Goal: Task Accomplishment & Management: Use online tool/utility

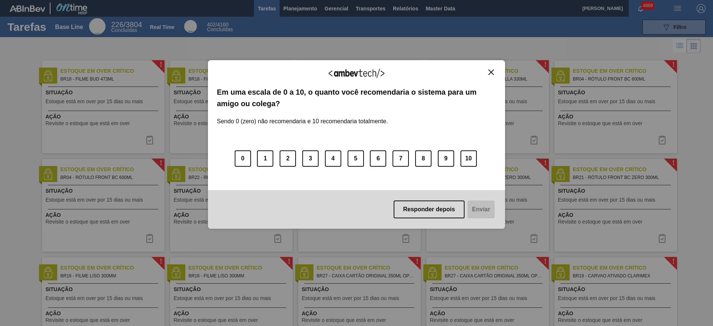
click at [493, 71] on img "Close" at bounding box center [491, 72] width 6 height 6
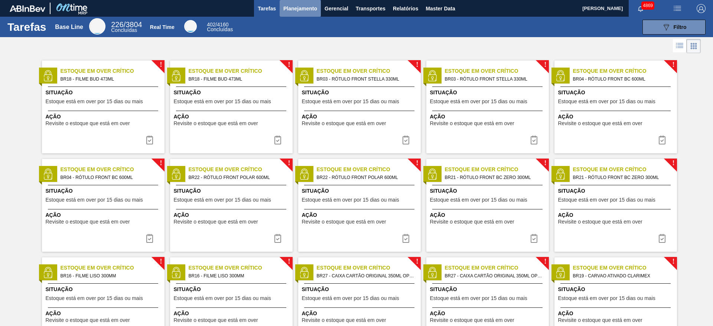
click at [301, 12] on span "Planejamento" at bounding box center [300, 8] width 34 height 9
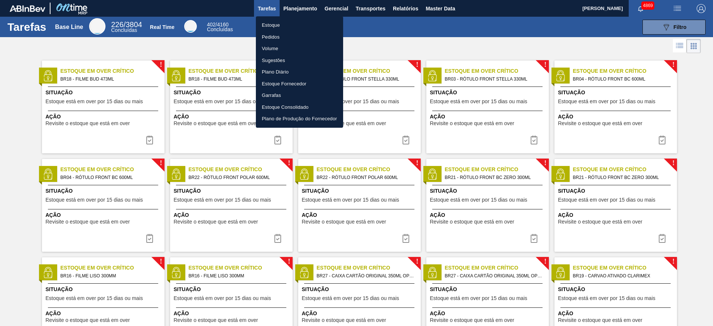
click at [286, 26] on li "Estoque" at bounding box center [299, 25] width 87 height 12
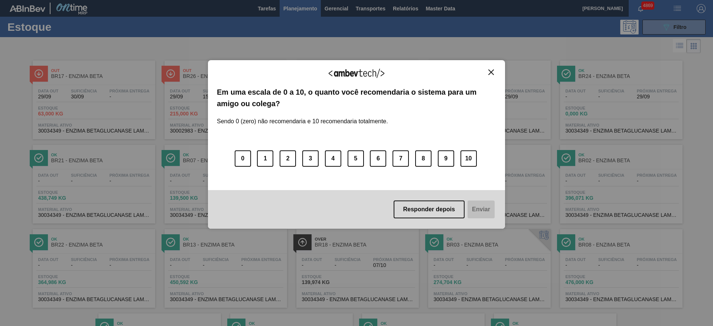
click at [490, 72] on img "Close" at bounding box center [491, 72] width 6 height 6
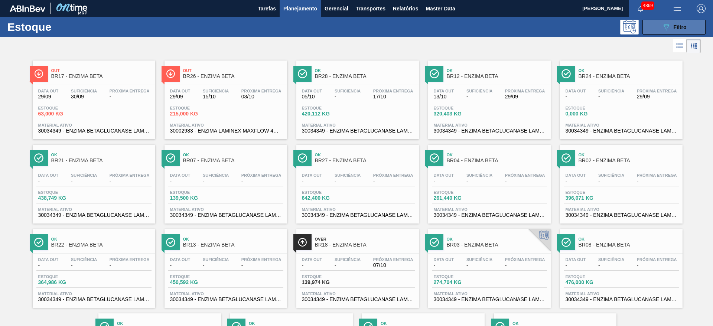
click at [686, 21] on button "089F7B8B-B2A5-4AFE-B5C0-19BA573D28AC Filtro" at bounding box center [673, 27] width 63 height 15
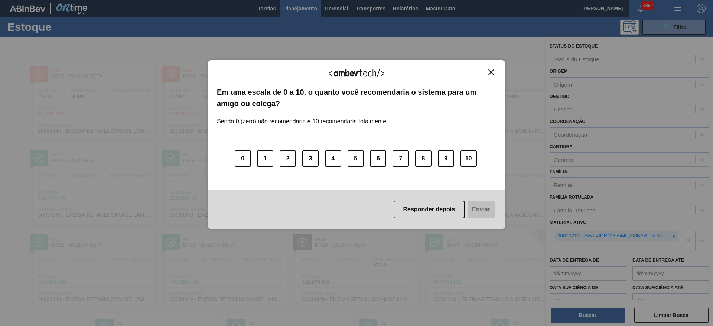
drag, startPoint x: 671, startPoint y: 237, endPoint x: 590, endPoint y: 181, distance: 98.4
click at [672, 236] on div "Agradecemos seu feedback! Em uma escala de 0 a 10, o quanto você recomendaria o…" at bounding box center [356, 163] width 713 height 326
click at [493, 66] on div "Agradecemos seu feedback! Em uma escala de 0 a 10, o quanto você recomendaria o…" at bounding box center [356, 144] width 297 height 169
click at [496, 71] on div "Agradecemos seu feedback! Em uma escala de 0 a 10, o quanto você recomendaria o…" at bounding box center [356, 144] width 297 height 169
drag, startPoint x: 435, startPoint y: 196, endPoint x: 441, endPoint y: 207, distance: 12.2
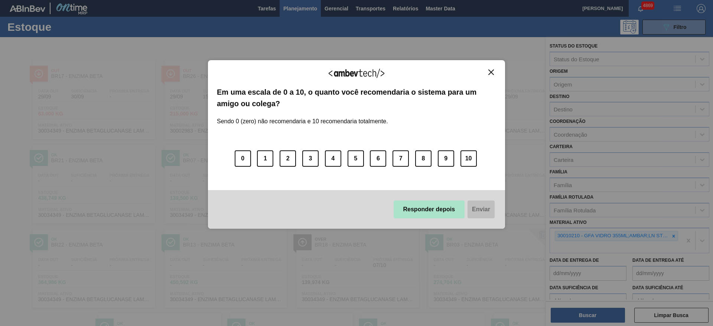
click at [437, 198] on div "Responder depois Enviar" at bounding box center [356, 209] width 297 height 39
click at [441, 207] on button "Responder depois" at bounding box center [429, 209] width 71 height 18
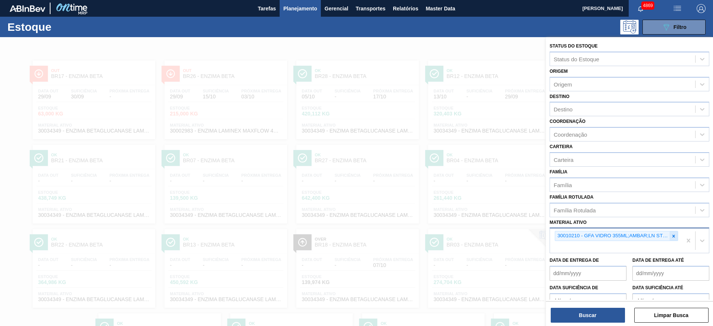
click at [672, 233] on div at bounding box center [673, 235] width 8 height 9
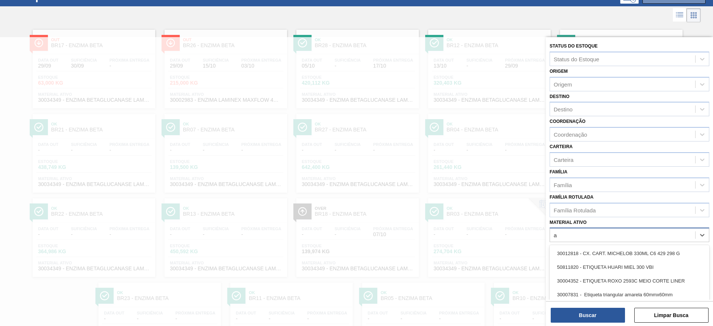
scroll to position [33, 0]
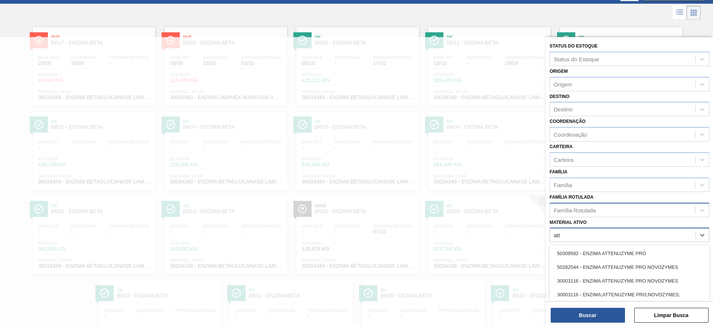
type ativo "att"
click at [571, 207] on div "Família Rotulada" at bounding box center [575, 210] width 42 height 6
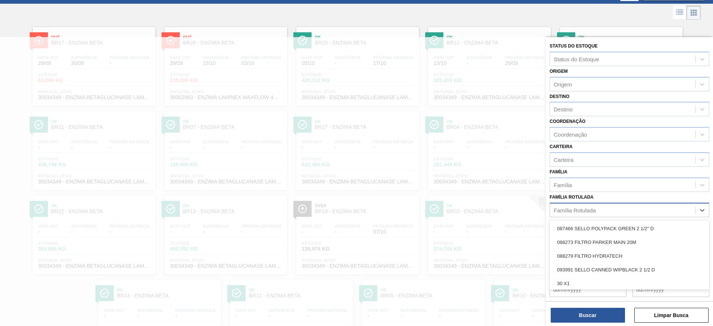
scroll to position [42, 0]
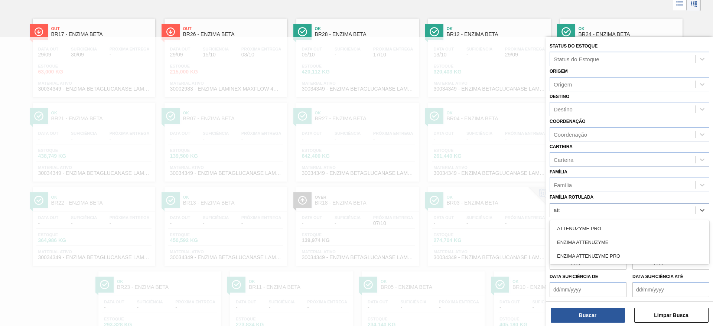
type Rotulada "atte"
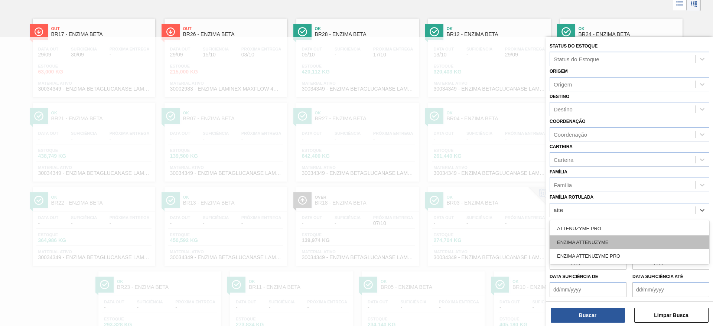
click at [601, 240] on div "ENZIMA ATTENUZYME" at bounding box center [629, 242] width 160 height 14
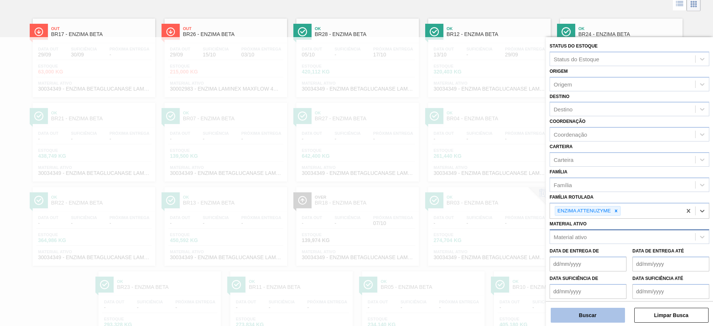
click at [600, 314] on button "Buscar" at bounding box center [588, 315] width 74 height 15
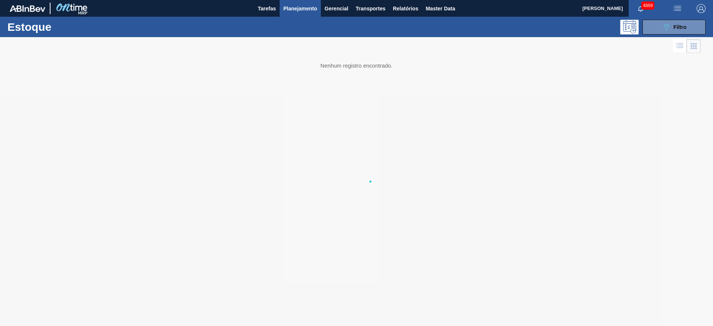
scroll to position [0, 0]
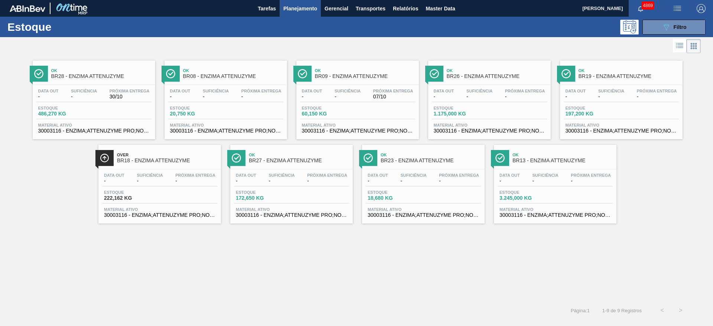
click at [365, 107] on div "Estoque 60,150 KG" at bounding box center [357, 112] width 115 height 13
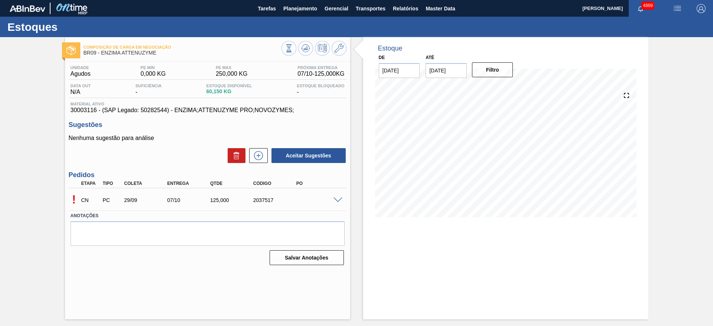
click at [337, 199] on span at bounding box center [337, 201] width 9 height 6
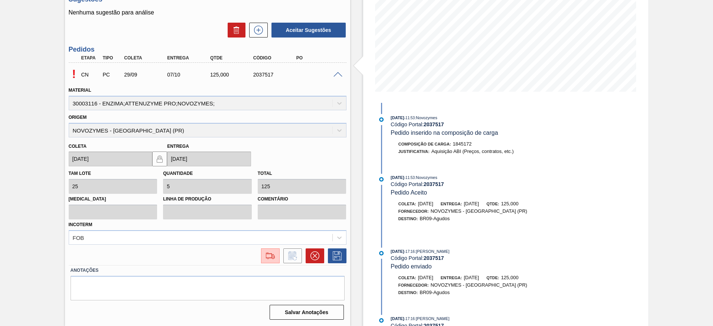
scroll to position [14, 0]
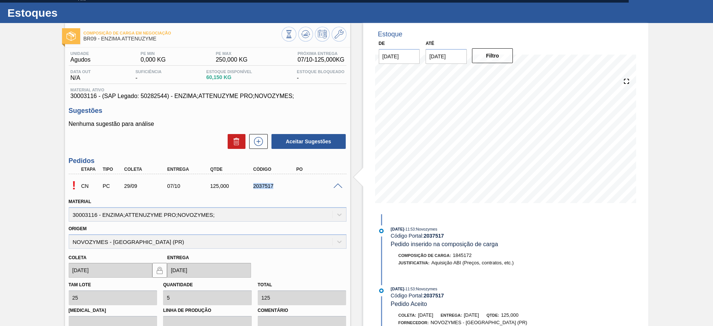
drag, startPoint x: 249, startPoint y: 186, endPoint x: 291, endPoint y: 186, distance: 42.3
click at [291, 186] on div "2037517" at bounding box center [269, 186] width 43 height 6
copy div "2037517"
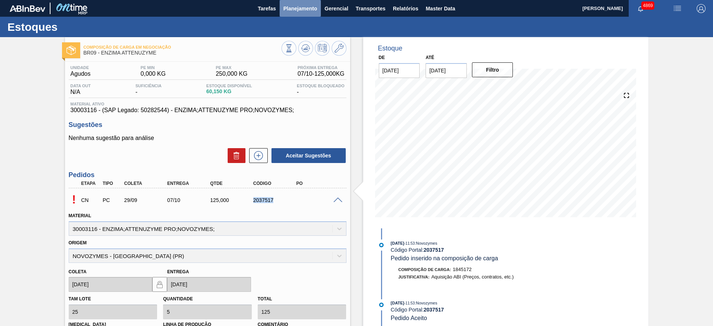
click at [298, 14] on button "Planejamento" at bounding box center [300, 8] width 41 height 17
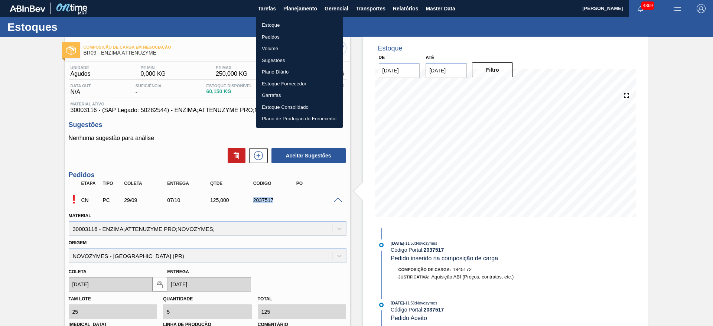
click at [274, 27] on li "Estoque" at bounding box center [299, 25] width 87 height 12
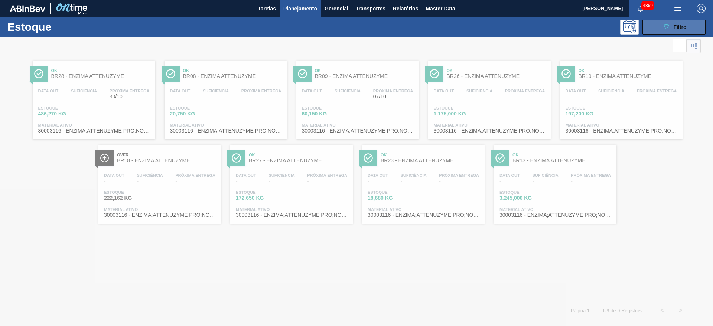
click at [669, 26] on icon "089F7B8B-B2A5-4AFE-B5C0-19BA573D28AC" at bounding box center [666, 27] width 9 height 9
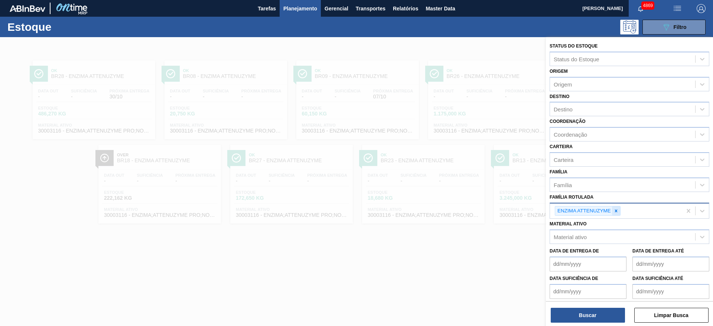
click at [615, 210] on icon at bounding box center [615, 210] width 5 height 5
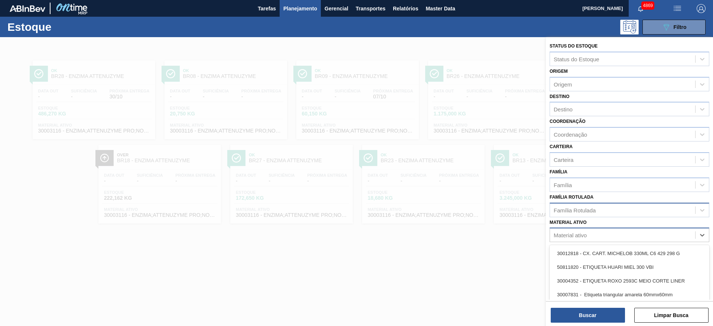
click at [607, 233] on div "Material ativo" at bounding box center [622, 235] width 145 height 11
paste ativo "2037517"
type ativo "2037517"
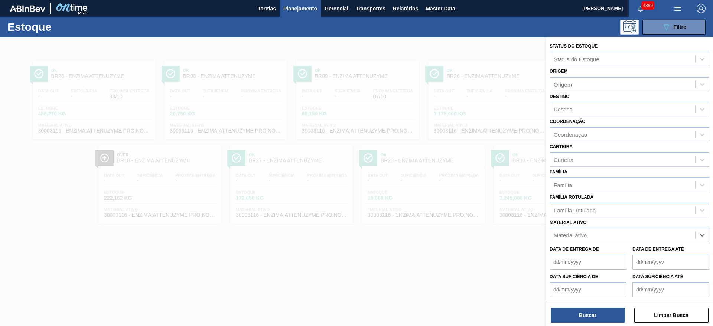
drag, startPoint x: 546, startPoint y: 241, endPoint x: 502, endPoint y: 246, distance: 44.5
click at [546, 246] on div "Status do Estoque Status do Estoque Origem Origem Destino Destino Coordenação C…" at bounding box center [629, 200] width 167 height 326
click at [297, 6] on span "Planejamento" at bounding box center [300, 8] width 34 height 9
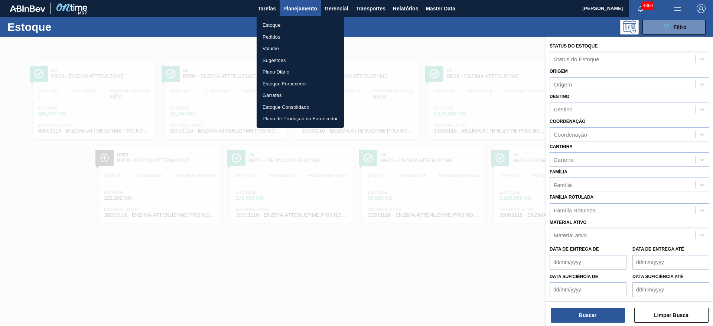
click at [278, 35] on li "Pedidos" at bounding box center [300, 37] width 87 height 12
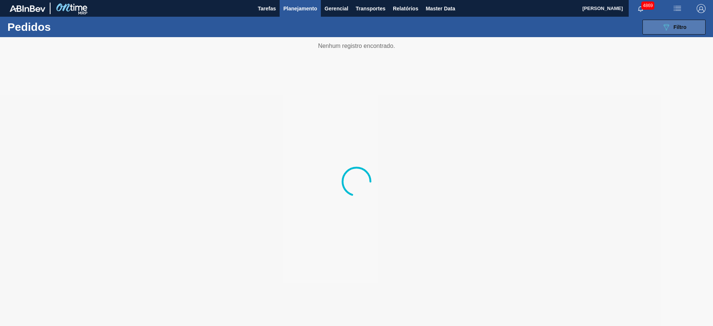
click at [665, 23] on icon "089F7B8B-B2A5-4AFE-B5C0-19BA573D28AC" at bounding box center [666, 27] width 9 height 9
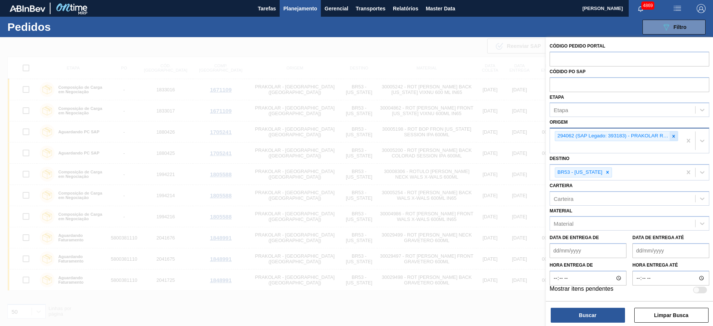
click at [670, 137] on div at bounding box center [673, 135] width 8 height 9
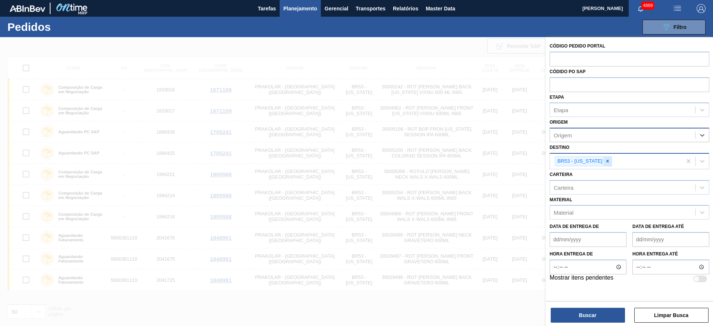
click at [605, 160] on icon at bounding box center [607, 161] width 5 height 5
click at [569, 56] on input "text" at bounding box center [629, 59] width 160 height 14
paste input "2037517"
type input "2037517"
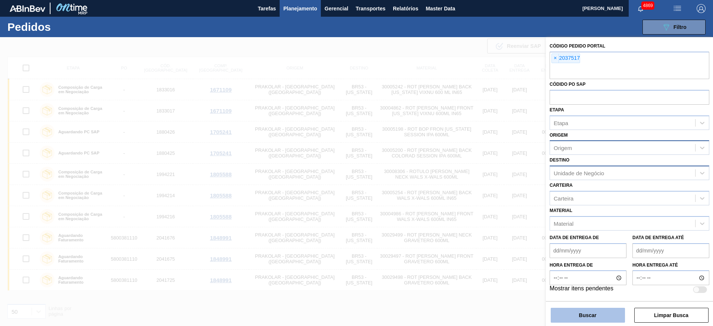
click at [603, 308] on button "Buscar" at bounding box center [588, 315] width 74 height 15
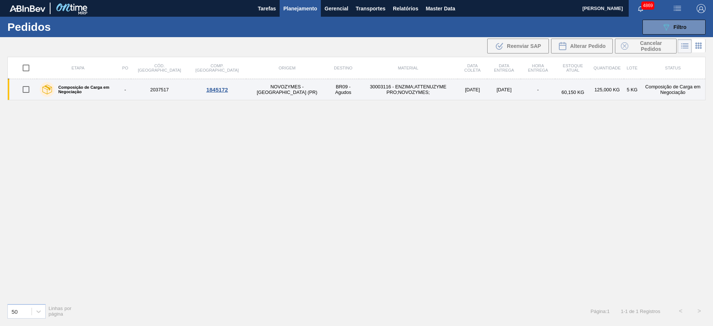
click at [198, 88] on div "1845172" at bounding box center [217, 89] width 56 height 6
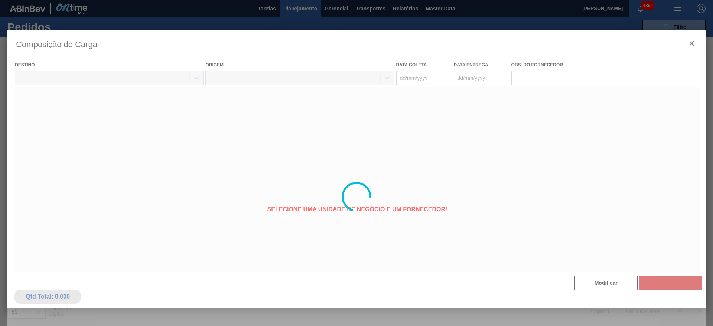
type coleta "[DATE]"
type entrega "[DATE]"
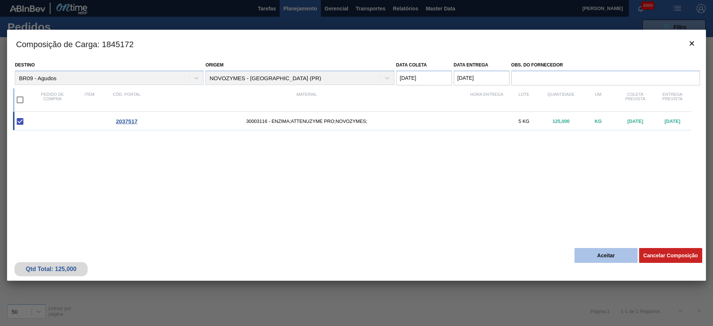
click at [610, 258] on button "Aceitar" at bounding box center [605, 255] width 63 height 15
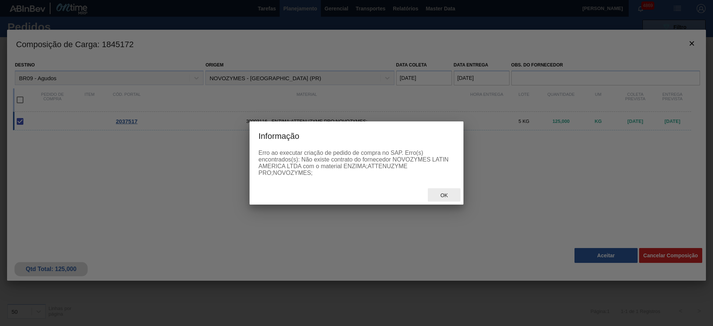
click at [447, 193] on span "Ok" at bounding box center [443, 195] width 19 height 6
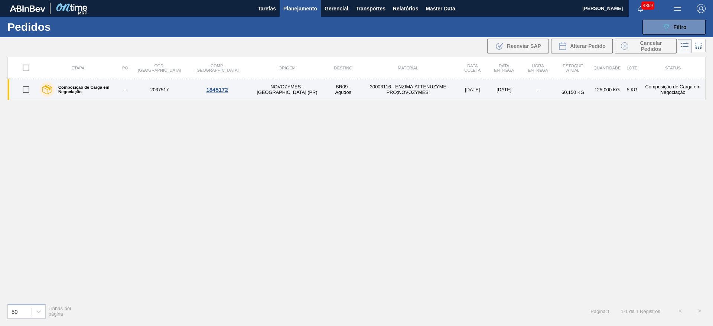
click at [328, 92] on td "BR09 - Agudos" at bounding box center [343, 89] width 31 height 21
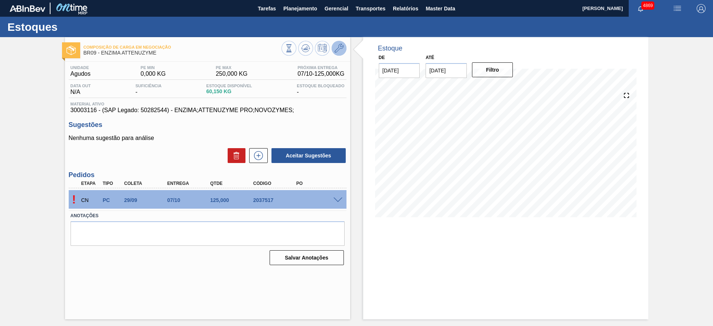
click at [339, 50] on icon at bounding box center [338, 48] width 9 height 9
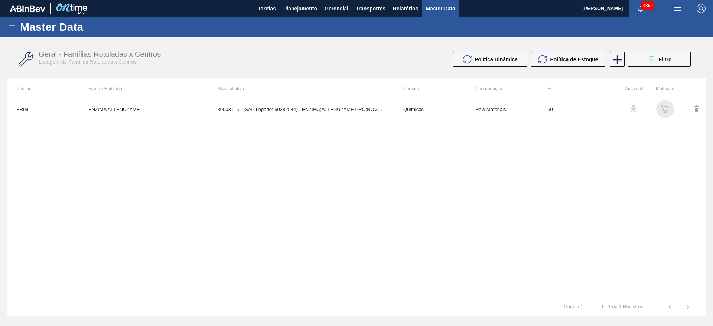
click at [663, 111] on img "button" at bounding box center [664, 108] width 7 height 7
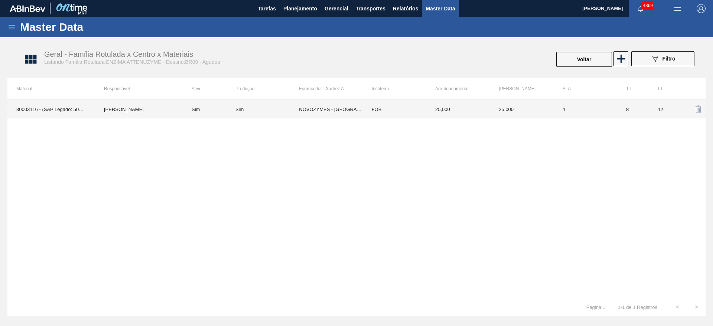
click at [447, 111] on td "25,000" at bounding box center [457, 109] width 63 height 19
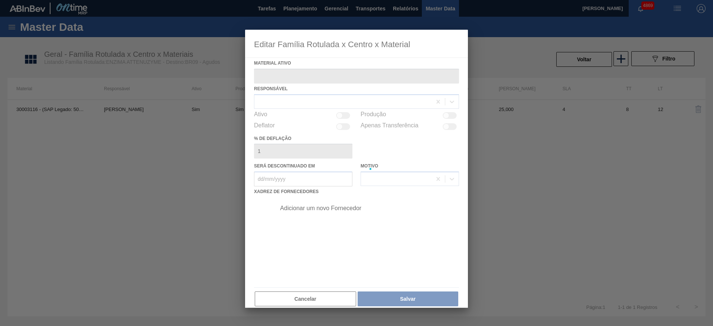
type ativo "30003116 - (SAP Legado: 50282544) - ENZIMA;ATTENUZYME PRO;NOVOZYMES;"
checkbox input "true"
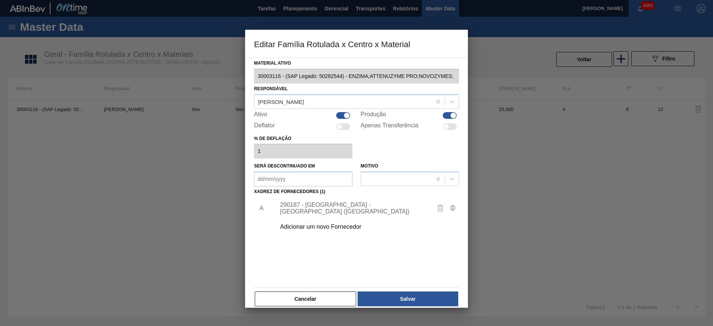
click at [345, 225] on div "Adicionar um novo Fornecedor" at bounding box center [353, 226] width 146 height 7
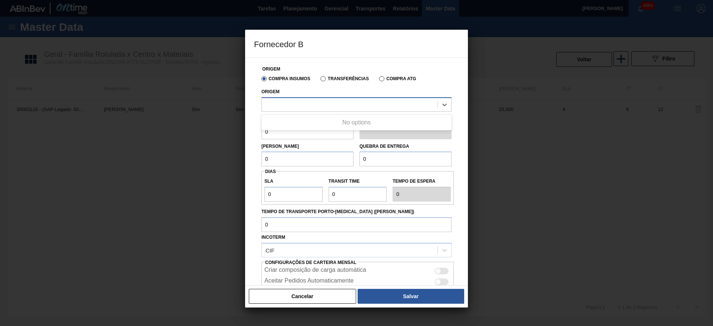
click at [315, 107] on div at bounding box center [350, 104] width 176 height 11
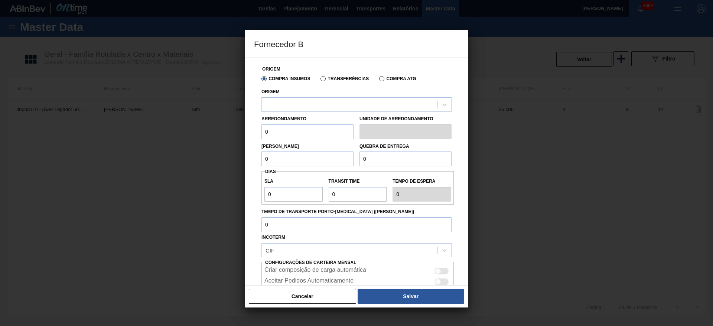
click at [341, 299] on button "Cancelar" at bounding box center [302, 296] width 107 height 15
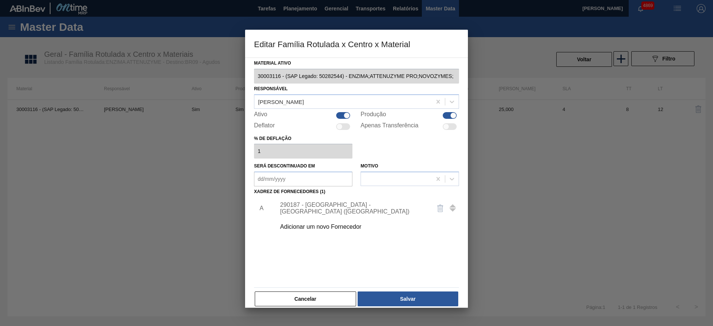
click at [332, 226] on div "Adicionar um novo Fornecedor" at bounding box center [353, 226] width 146 height 7
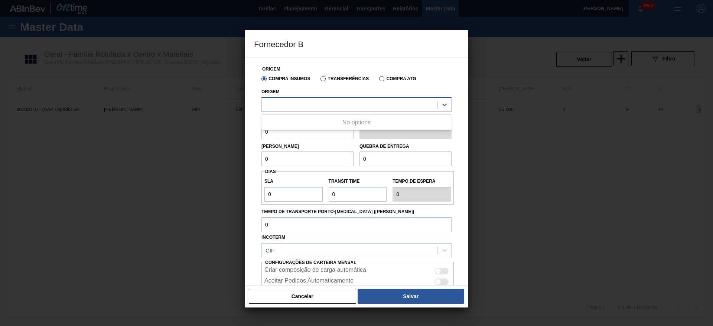
click at [316, 101] on div at bounding box center [350, 104] width 176 height 11
click at [327, 296] on button "Cancelar" at bounding box center [302, 296] width 107 height 15
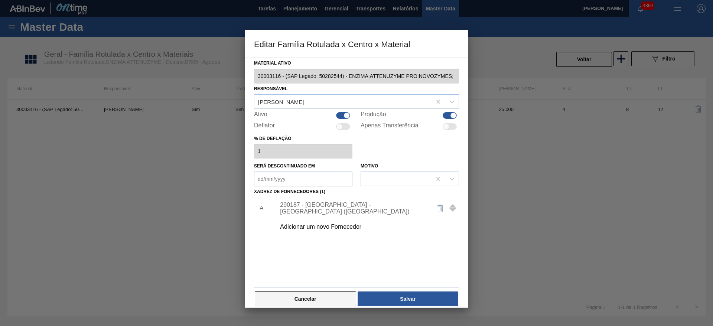
click at [300, 295] on button "Cancelar" at bounding box center [305, 298] width 101 height 15
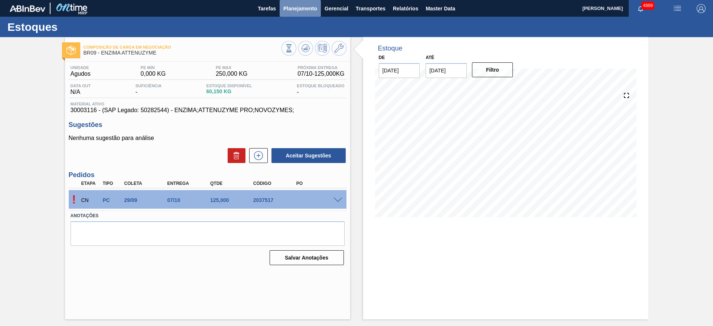
click at [312, 10] on span "Planejamento" at bounding box center [300, 8] width 34 height 9
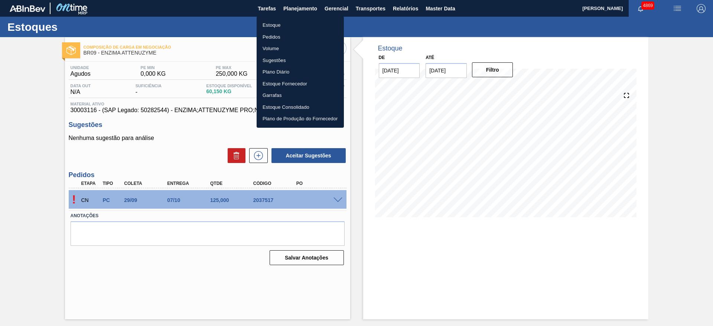
click at [270, 37] on li "Pedidos" at bounding box center [300, 37] width 87 height 12
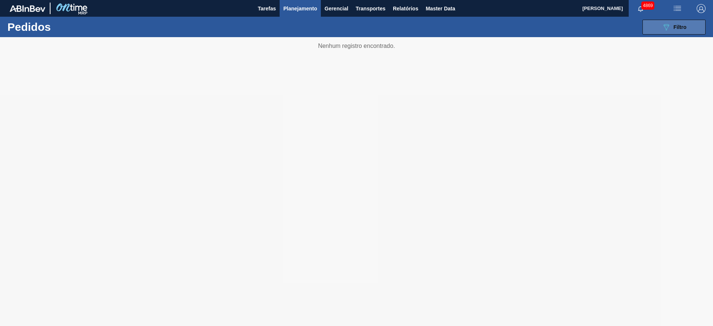
click at [691, 24] on button "089F7B8B-B2A5-4AFE-B5C0-19BA573D28AC Filtro" at bounding box center [673, 27] width 63 height 15
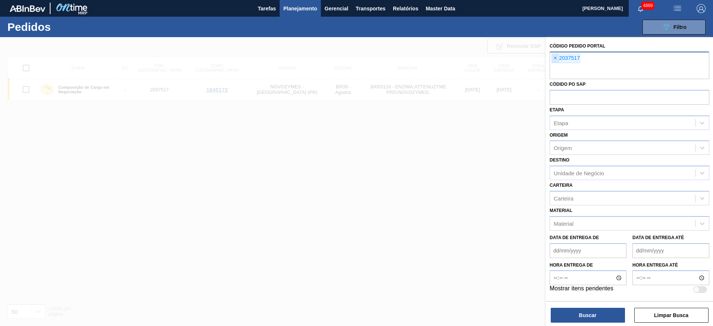
click at [558, 56] on span "×" at bounding box center [555, 58] width 7 height 9
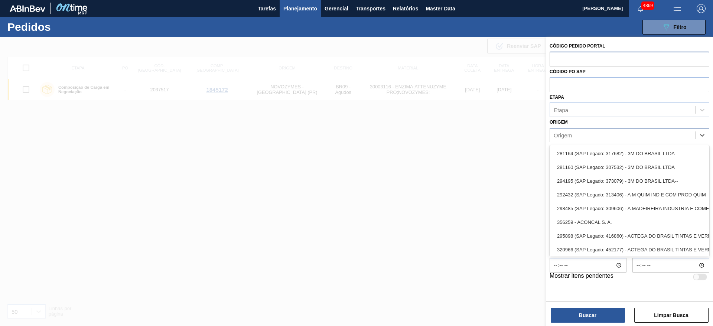
click at [571, 133] on div "Origem" at bounding box center [563, 135] width 18 height 6
type input "att"
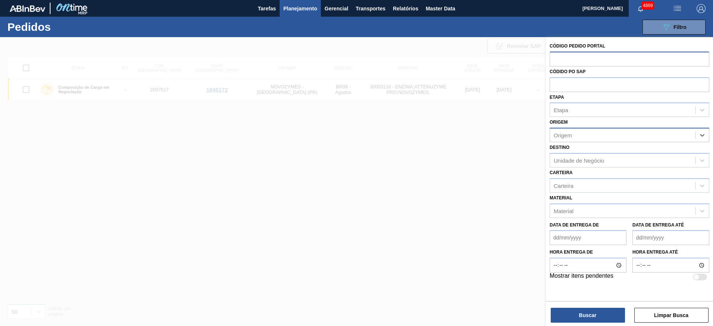
drag, startPoint x: 571, startPoint y: 133, endPoint x: 542, endPoint y: 141, distance: 30.2
click at [546, 141] on div "Código Pedido Portal Códido PO SAP Etapa Etapa Origem Select is focused ,type t…" at bounding box center [629, 200] width 167 height 326
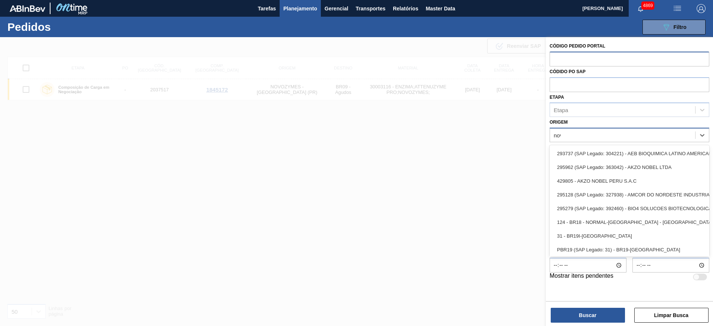
type input "novo"
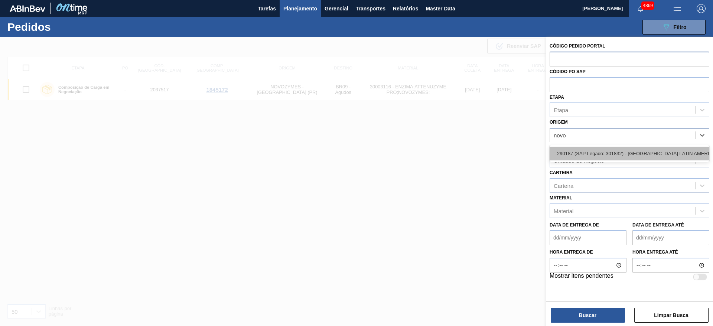
click at [604, 153] on div "290187 (SAP Legado: 301832) - NOVOZYMES LATIN AMERICA LTDA" at bounding box center [629, 154] width 160 height 14
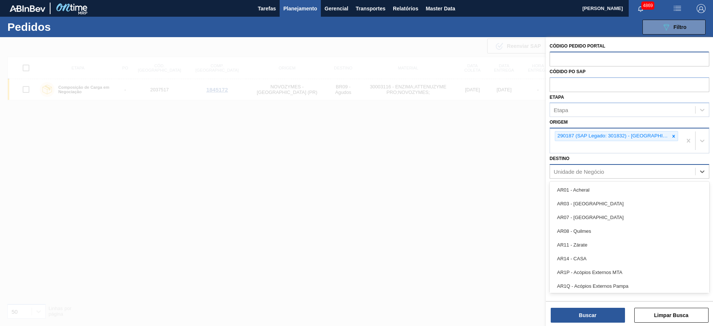
click at [601, 171] on div "Unidade de Negócio" at bounding box center [579, 171] width 50 height 6
click at [483, 216] on div at bounding box center [356, 200] width 713 height 326
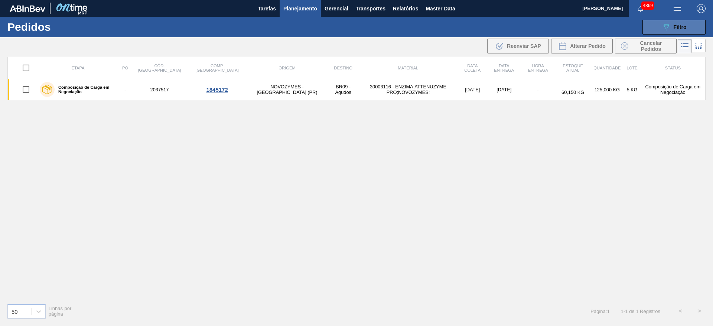
click at [690, 26] on button "089F7B8B-B2A5-4AFE-B5C0-19BA573D28AC Filtro" at bounding box center [673, 27] width 63 height 15
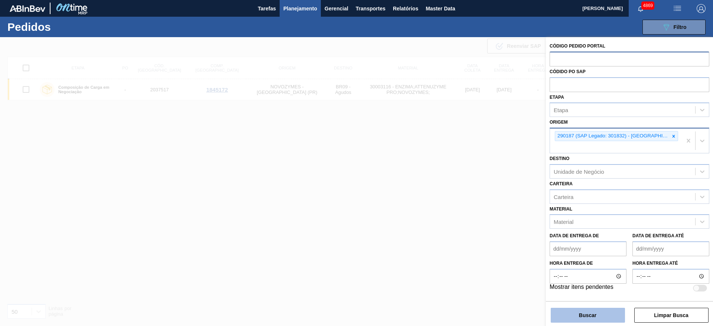
click at [573, 316] on button "Buscar" at bounding box center [588, 315] width 74 height 15
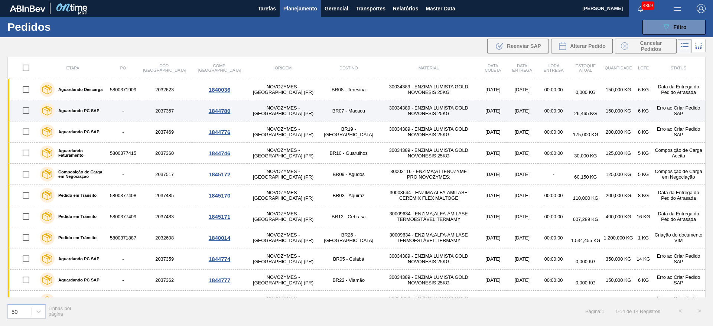
click at [196, 112] on div "1844780" at bounding box center [219, 111] width 53 height 6
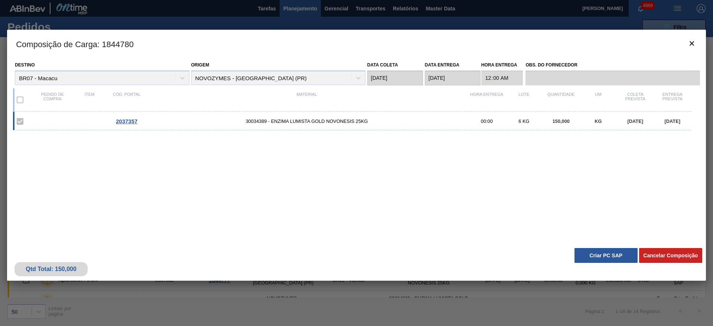
click at [606, 247] on div "Qtd Total: 150,000 Cancelar Composição Criar PC SAP" at bounding box center [356, 262] width 699 height 36
click at [608, 253] on button "Criar PC SAP" at bounding box center [605, 255] width 63 height 15
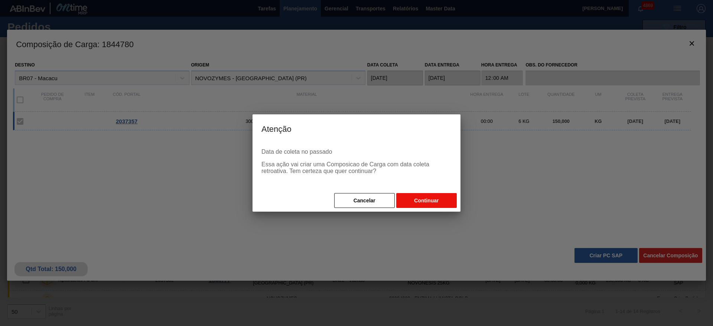
click at [411, 199] on button "Continuar" at bounding box center [426, 200] width 61 height 15
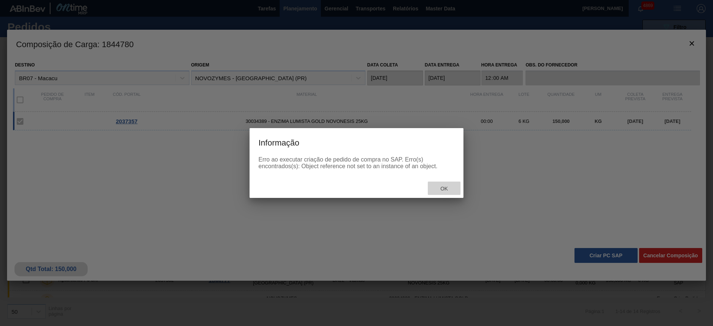
click at [447, 187] on span "Ok" at bounding box center [443, 189] width 19 height 6
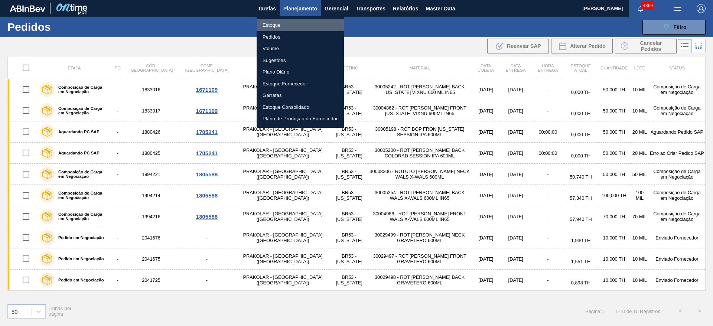
click at [299, 26] on li "Estoque" at bounding box center [300, 25] width 87 height 12
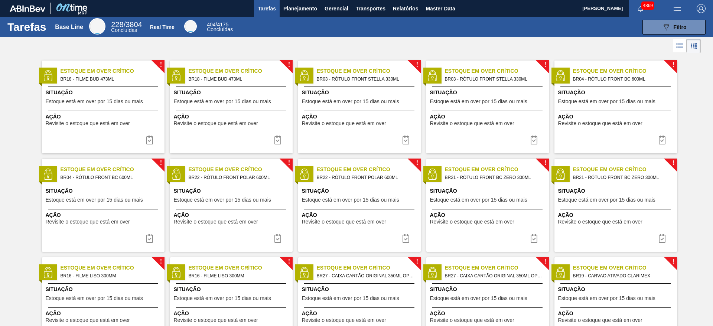
drag, startPoint x: 659, startPoint y: 27, endPoint x: 668, endPoint y: 34, distance: 11.7
click at [660, 27] on button "089F7B8B-B2A5-4AFE-B5C0-19BA573D28AC Filtro" at bounding box center [673, 27] width 63 height 15
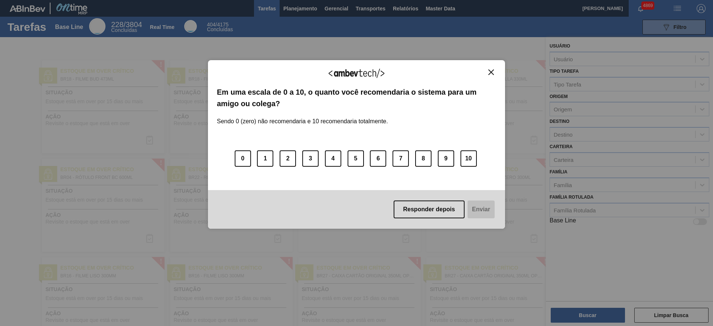
click at [494, 72] on button "Close" at bounding box center [491, 72] width 10 height 6
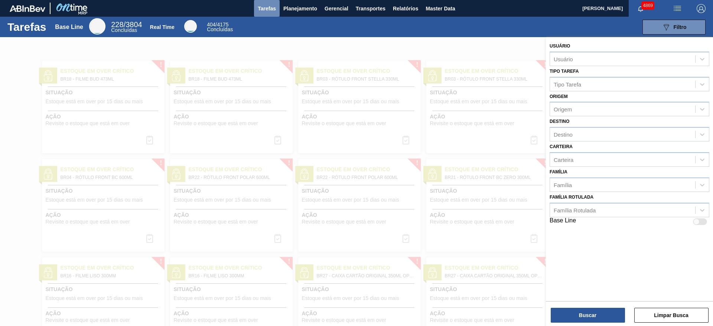
click at [272, 8] on span "Tarefas" at bounding box center [267, 8] width 18 height 9
click at [299, 9] on span "Planejamento" at bounding box center [300, 8] width 34 height 9
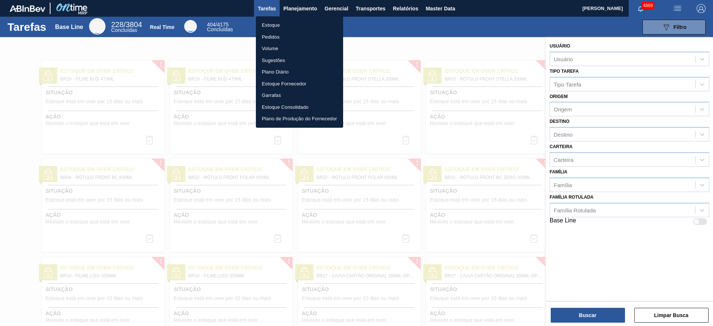
click at [276, 26] on li "Estoque" at bounding box center [299, 25] width 87 height 12
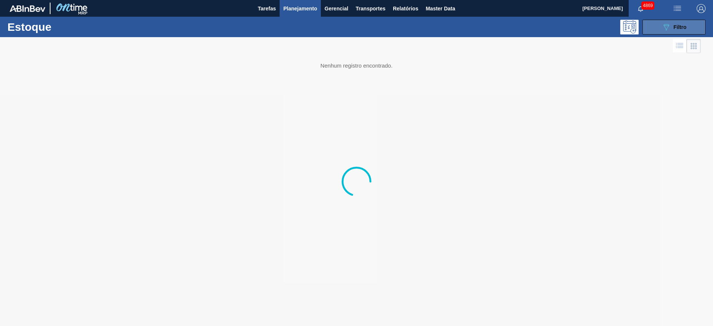
click at [663, 25] on icon "089F7B8B-B2A5-4AFE-B5C0-19BA573D28AC" at bounding box center [666, 27] width 9 height 9
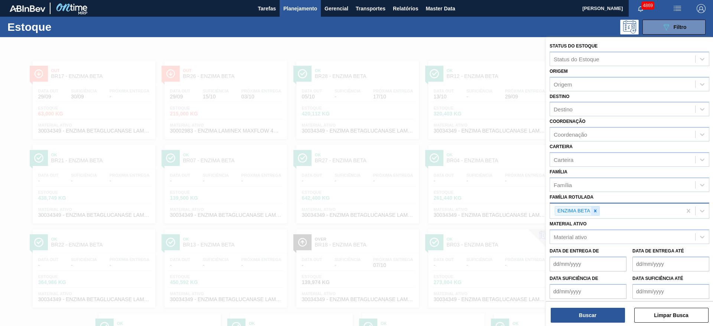
click at [595, 210] on icon at bounding box center [595, 210] width 5 height 5
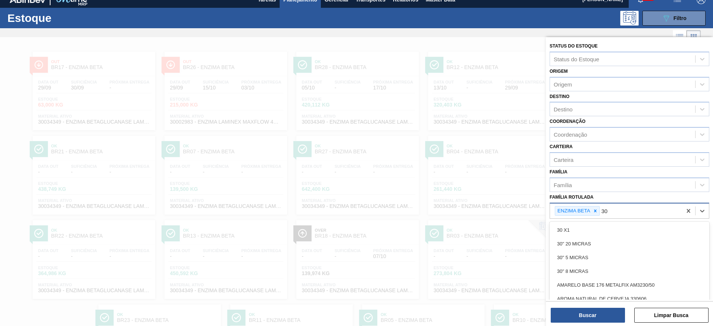
scroll to position [10, 0]
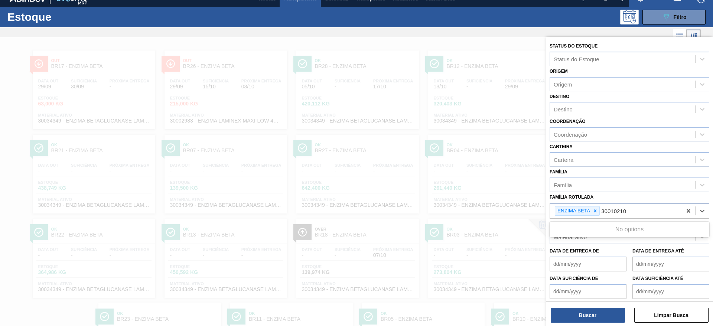
click at [595, 210] on icon at bounding box center [595, 210] width 5 height 5
type Rotulada "30010210"
click at [673, 198] on div "Família Rotulada option ENZIMA BETA, deselected. Use Up and Down to choose opti…" at bounding box center [629, 204] width 160 height 25
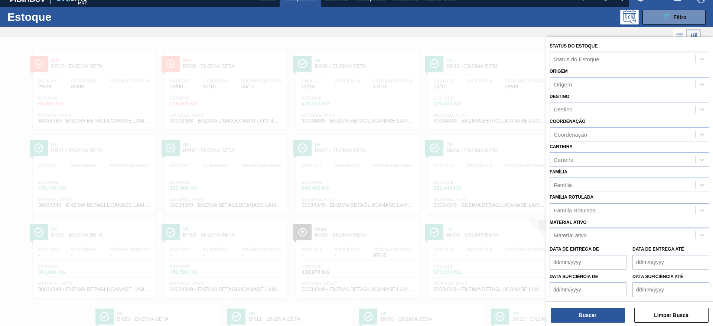
click at [562, 233] on div "Material ativo" at bounding box center [570, 235] width 33 height 6
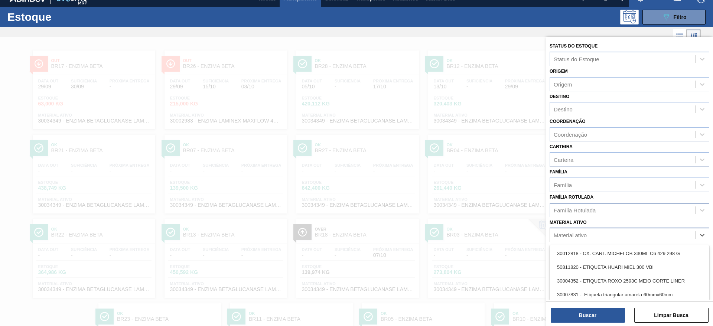
scroll to position [43, 0]
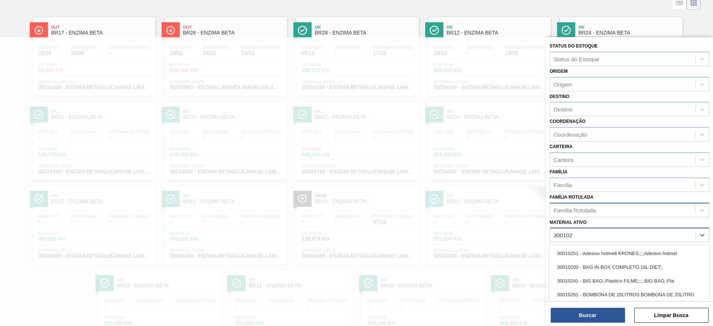
type ativo "30010210"
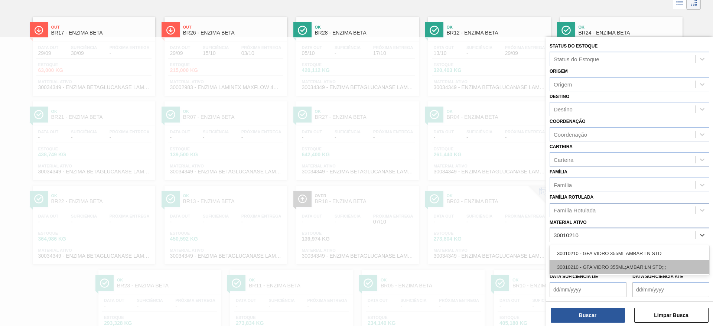
click at [602, 262] on div "30010210 - GFA VIDRO 355ML;AMBAR;LN STD;;;" at bounding box center [629, 267] width 160 height 14
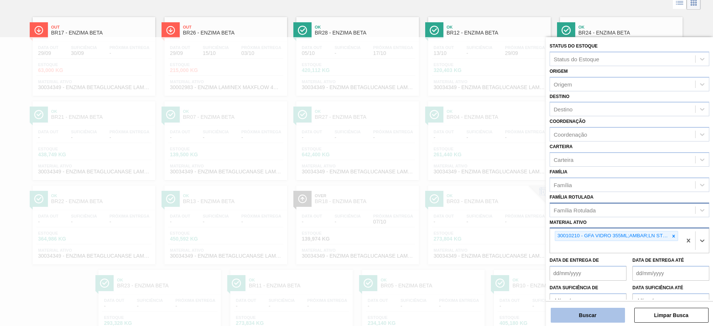
click at [609, 310] on button "Buscar" at bounding box center [588, 315] width 74 height 15
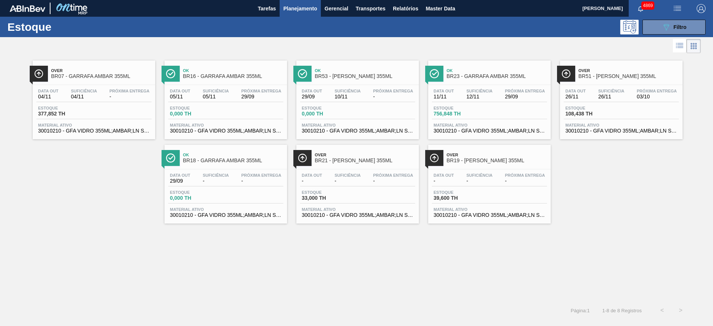
click at [118, 102] on div "Data out 04/11 Suficiência 04/11 Próxima Entrega -" at bounding box center [93, 95] width 115 height 13
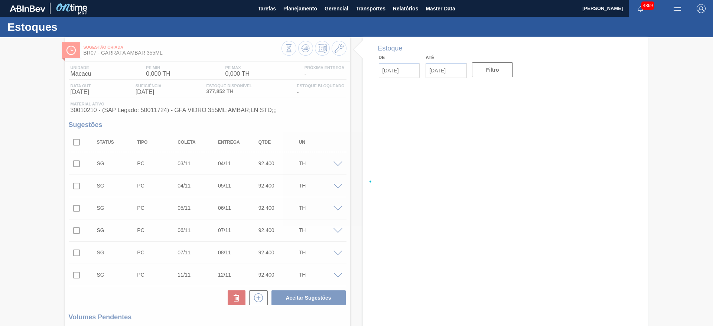
type input "[DATE]"
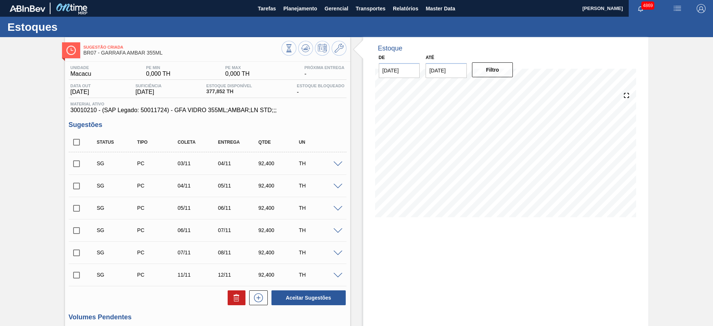
click at [336, 163] on span at bounding box center [337, 164] width 9 height 6
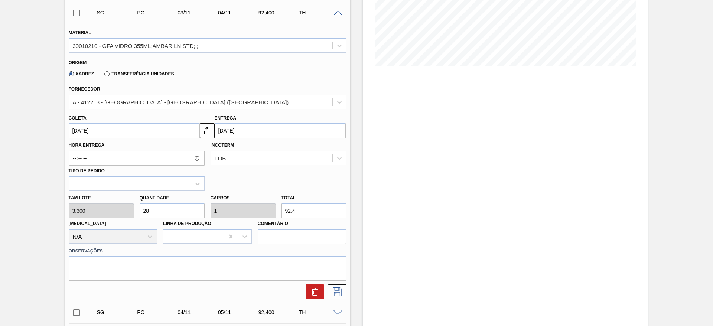
scroll to position [111, 0]
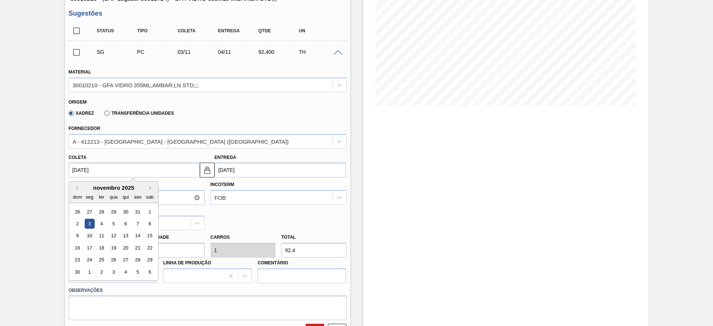
click at [158, 171] on input "[DATE]" at bounding box center [134, 170] width 131 height 15
click at [76, 189] on button "Previous Month" at bounding box center [75, 187] width 5 height 5
click at [117, 212] on div "1" at bounding box center [113, 212] width 10 height 10
type input "[DATE]"
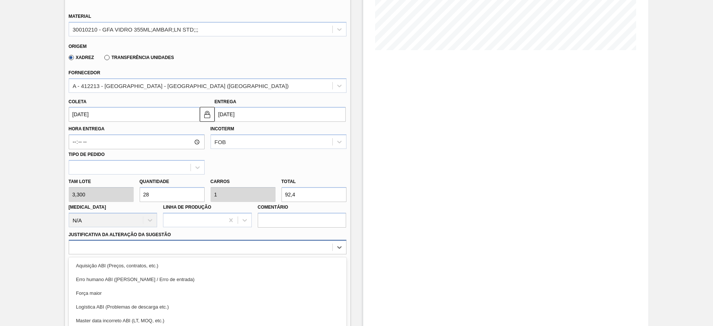
click at [170, 244] on div "option Força maior focused, 3 of 18. 18 results available. Use Up and Down to c…" at bounding box center [208, 247] width 278 height 14
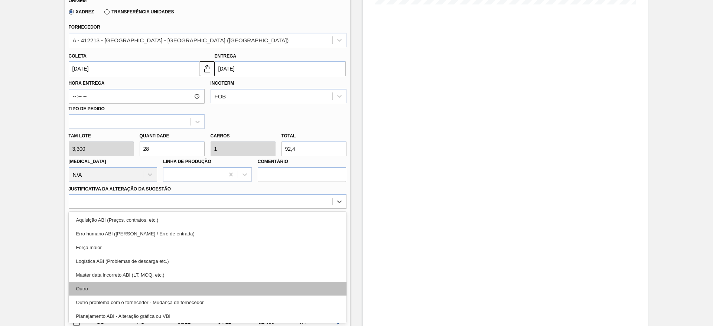
click at [161, 287] on div "Outro" at bounding box center [208, 289] width 278 height 14
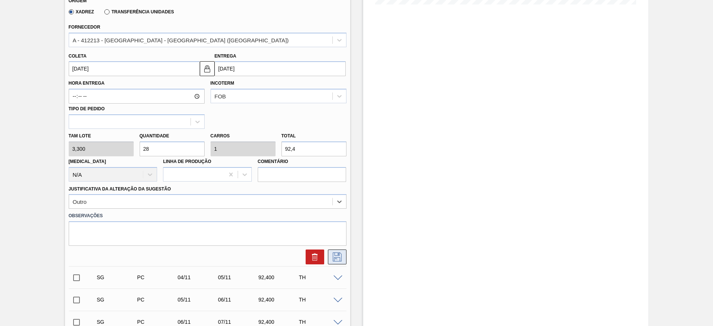
click at [333, 258] on icon at bounding box center [337, 256] width 9 height 9
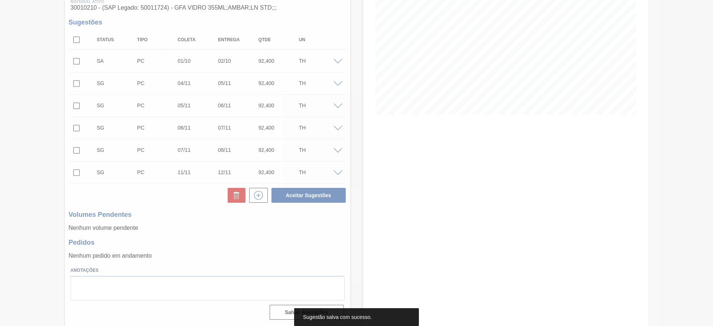
scroll to position [102, 0]
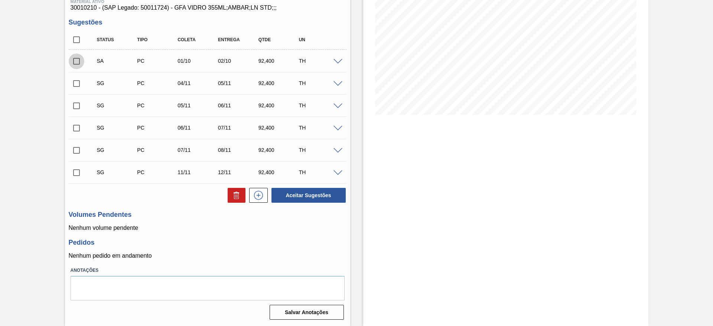
click at [76, 56] on input "checkbox" at bounding box center [77, 61] width 16 height 16
click at [332, 198] on button "Aceitar Sugestões" at bounding box center [308, 195] width 74 height 15
checkbox input "false"
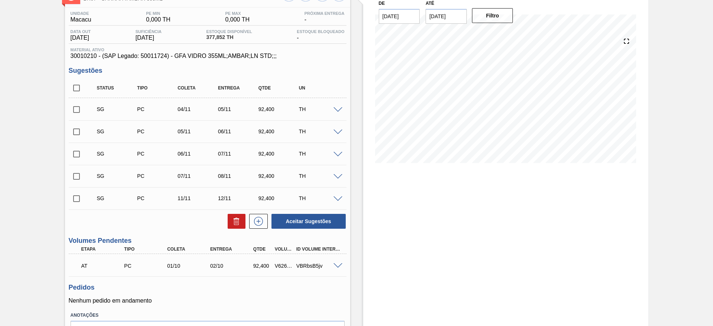
scroll to position [0, 0]
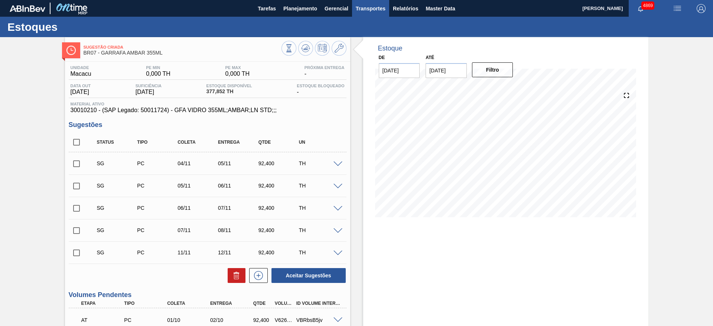
click at [361, 11] on span "Transportes" at bounding box center [371, 8] width 30 height 9
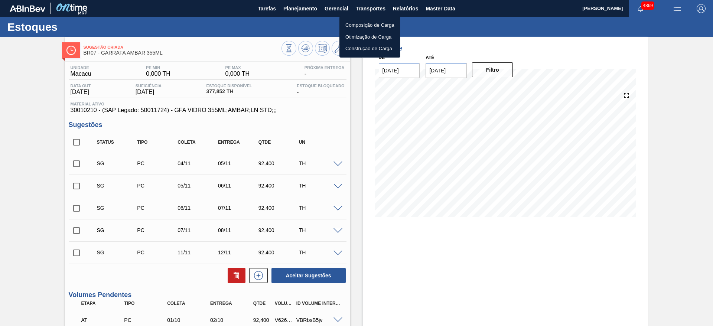
click at [366, 34] on li "Otimização de Carga" at bounding box center [369, 37] width 61 height 12
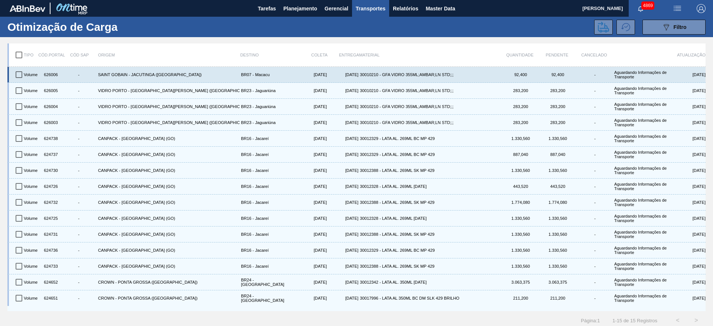
click at [17, 75] on input "checkbox" at bounding box center [19, 75] width 16 height 16
checkbox input "true"
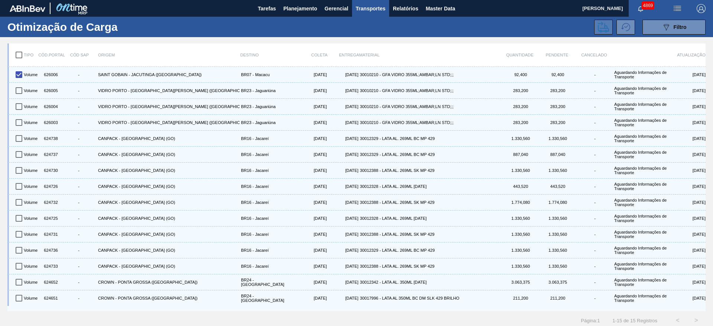
click at [598, 28] on icon at bounding box center [603, 27] width 11 height 11
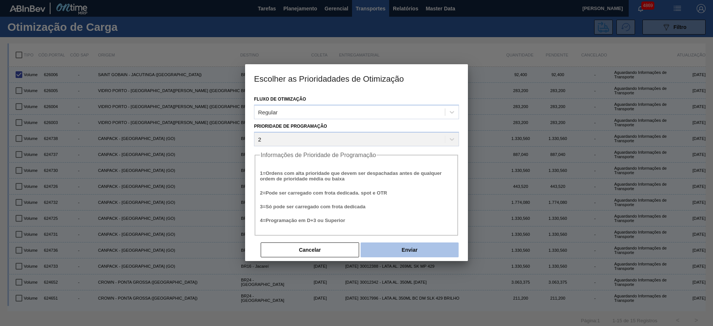
click at [397, 255] on button "Enviar" at bounding box center [409, 249] width 98 height 15
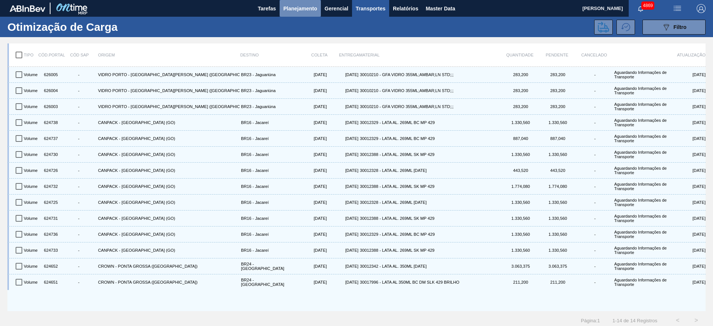
click at [285, 6] on span "Planejamento" at bounding box center [300, 8] width 34 height 9
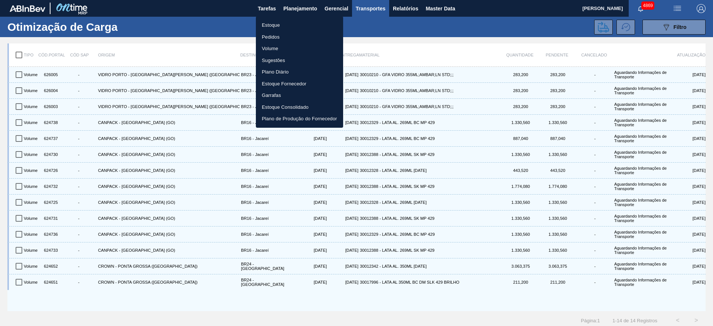
click at [273, 35] on li "Pedidos" at bounding box center [299, 37] width 87 height 12
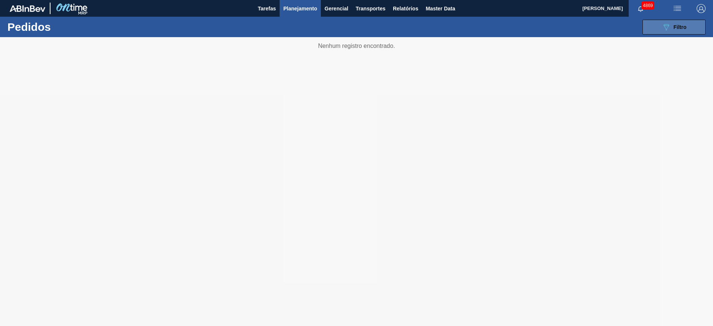
click at [675, 29] on span "Filtro" at bounding box center [679, 27] width 13 height 6
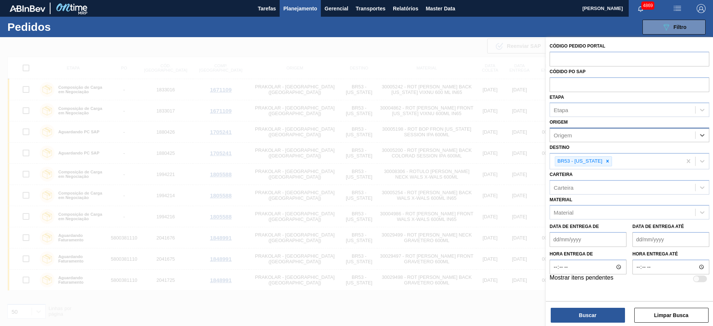
click at [343, 312] on div at bounding box center [356, 200] width 713 height 326
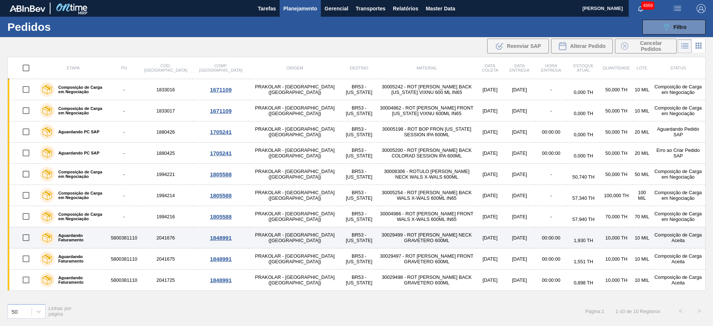
click at [110, 241] on td "Aguardando Faturamento" at bounding box center [73, 237] width 73 height 21
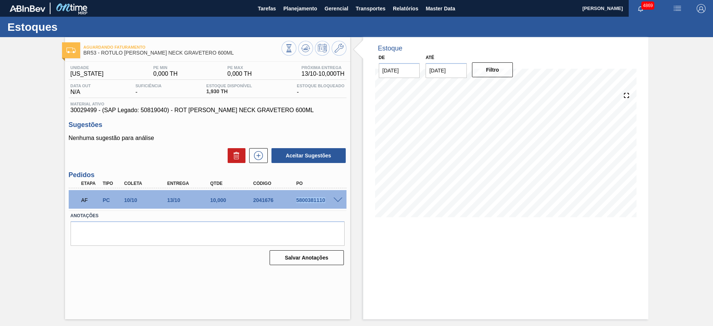
drag, startPoint x: 293, startPoint y: 200, endPoint x: 330, endPoint y: 198, distance: 37.5
click at [330, 199] on div "5800381110" at bounding box center [312, 200] width 43 height 6
copy div "5800381110"
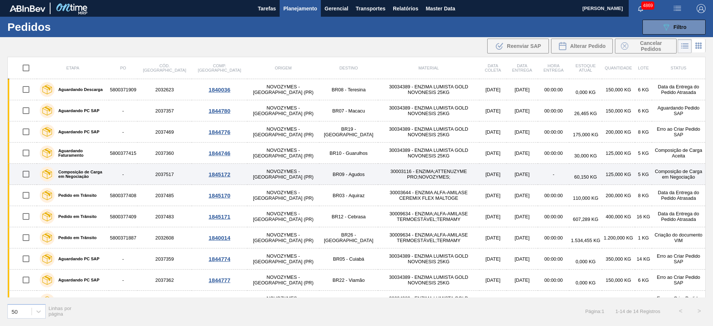
click at [195, 175] on div "1845172" at bounding box center [219, 174] width 53 height 6
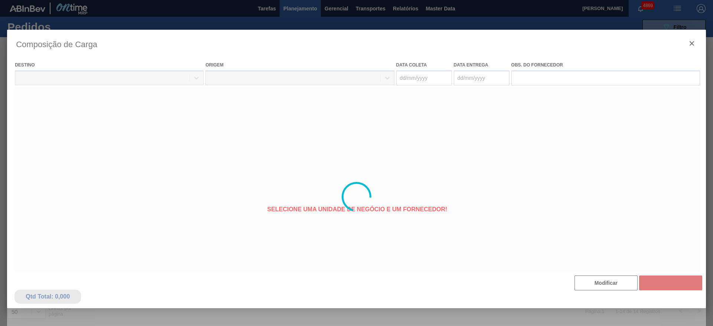
type coleta "[DATE]"
type entrega "[DATE]"
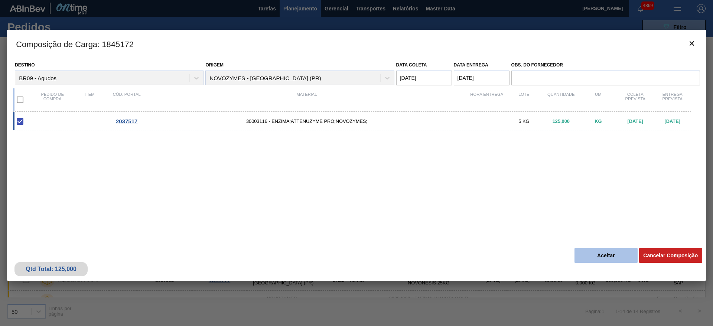
click at [612, 252] on button "Aceitar" at bounding box center [605, 255] width 63 height 15
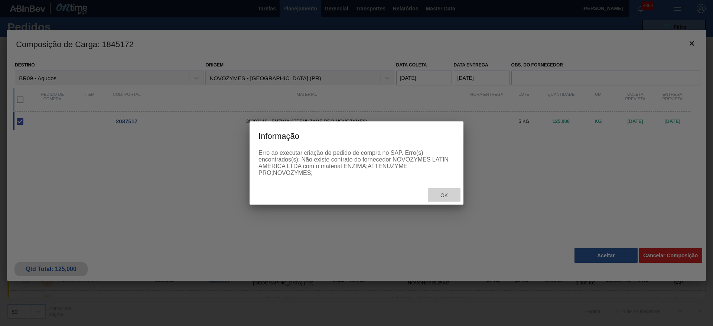
click at [446, 195] on span "Ok" at bounding box center [443, 195] width 19 height 6
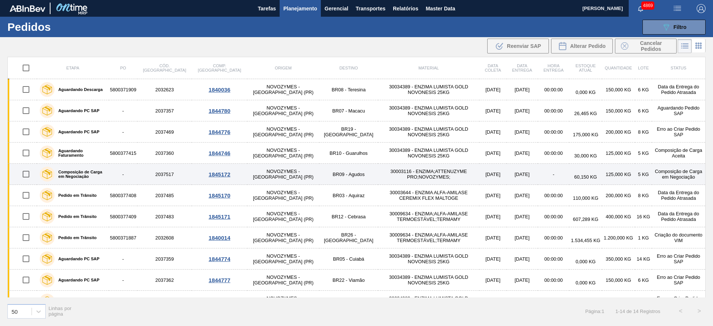
click at [416, 173] on td "30003116 - ENZIMA;ATTENUZYME PRO;NOVOZYMES;" at bounding box center [428, 174] width 101 height 21
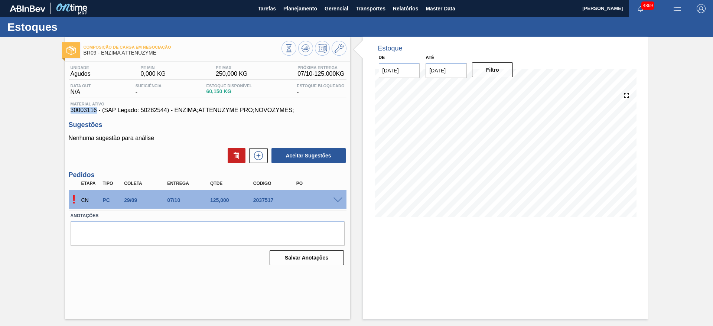
drag, startPoint x: 70, startPoint y: 110, endPoint x: 97, endPoint y: 110, distance: 26.4
click at [97, 110] on span "30003116 - (SAP Legado: 50282544) - ENZIMA;ATTENUZYME PRO;NOVOZYMES;" at bounding box center [208, 110] width 274 height 7
copy span "30003116"
click at [296, 8] on span "Planejamento" at bounding box center [300, 8] width 34 height 9
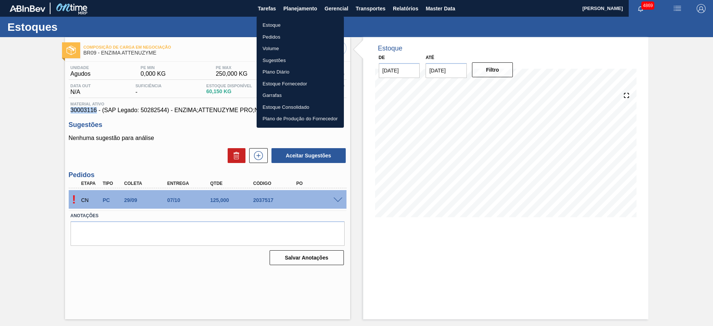
click at [277, 25] on li "Estoque" at bounding box center [300, 25] width 87 height 12
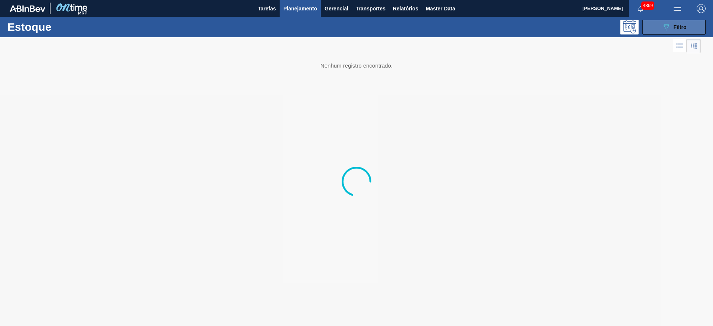
click at [680, 30] on div "089F7B8B-B2A5-4AFE-B5C0-19BA573D28AC Filtro" at bounding box center [674, 27] width 25 height 9
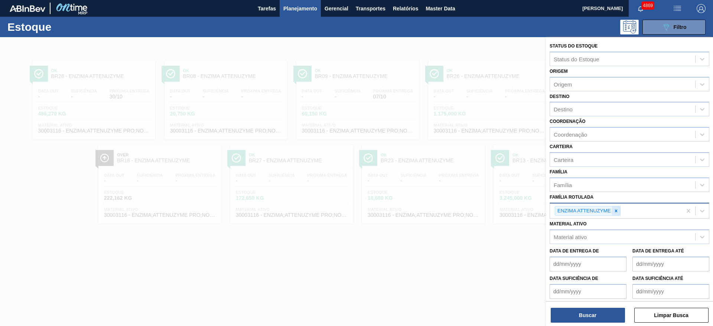
click at [616, 211] on icon at bounding box center [615, 210] width 3 height 3
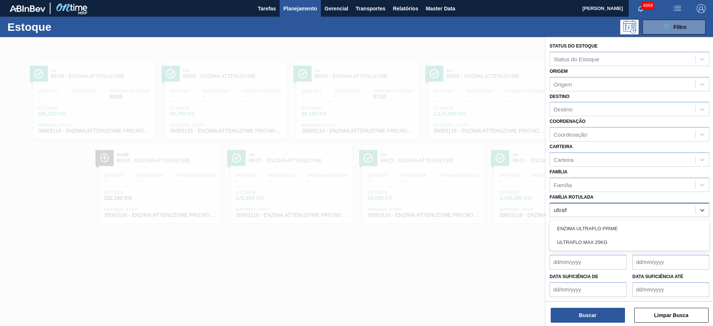
type Rotulada "ultraflo"
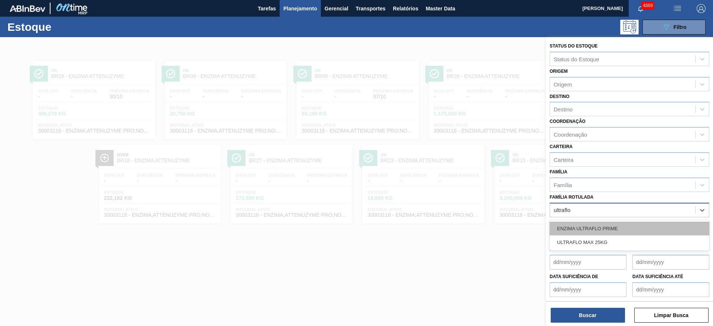
click at [596, 231] on div "ENZIMA ULTRAFLO PRIME" at bounding box center [629, 229] width 160 height 14
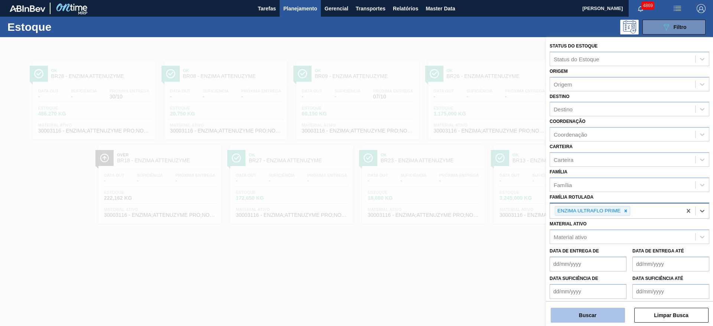
click at [606, 312] on button "Buscar" at bounding box center [588, 315] width 74 height 15
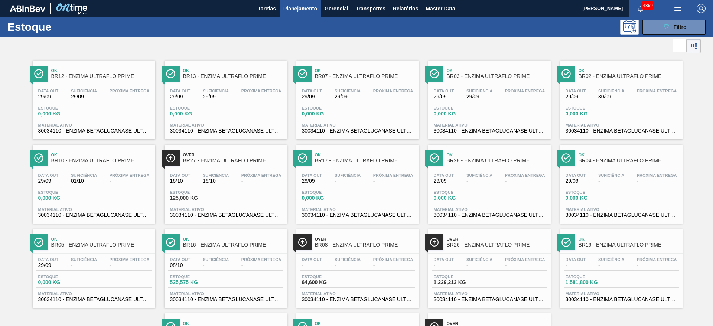
click at [475, 108] on span "Estoque" at bounding box center [460, 108] width 52 height 4
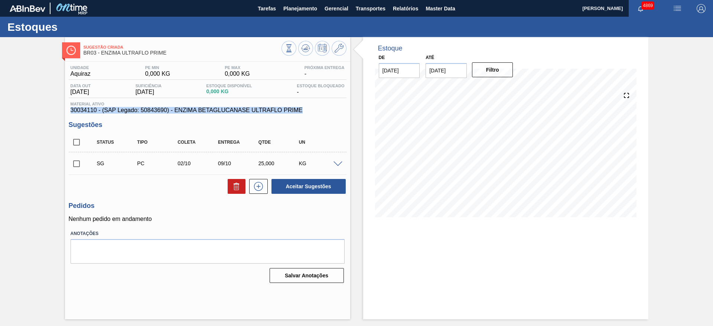
drag, startPoint x: 70, startPoint y: 111, endPoint x: 302, endPoint y: 110, distance: 232.0
click at [302, 110] on div "Material ativo 30034110 - (SAP Legado: 50843690) - ENZIMA BETAGLUCANASE ULTRAFL…" at bounding box center [208, 108] width 278 height 12
copy span "30034110 - (SAP Legado: 50843690) - ENZIMA BETAGLUCANASE ULTRAFLO PRIME"
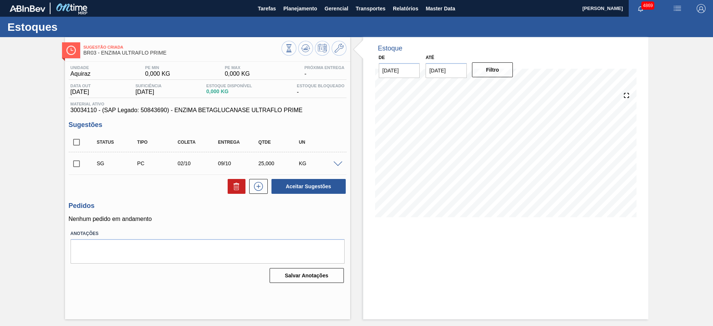
click at [73, 118] on div "Unidade Aquiraz PE MIN 0,000 KG PE MAX 0,000 KG Próxima Entrega - Data out 29/0…" at bounding box center [207, 174] width 285 height 224
drag, startPoint x: 140, startPoint y: 111, endPoint x: 167, endPoint y: 111, distance: 26.4
click at [167, 111] on span "30034110 - (SAP Legado: 50843690) - ENZIMA BETAGLUCANASE ULTRAFLO PRIME" at bounding box center [208, 110] width 274 height 7
copy span "50843690"
click at [295, 8] on span "Planejamento" at bounding box center [300, 8] width 34 height 9
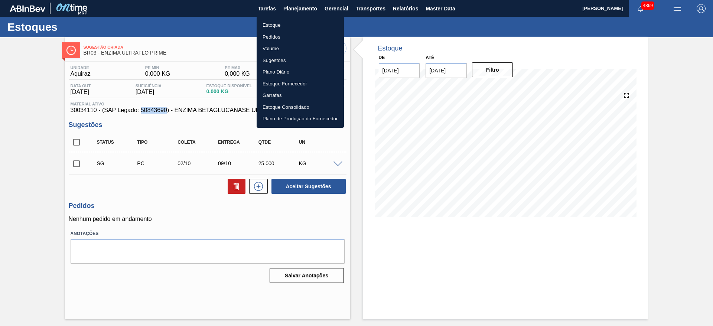
click at [283, 26] on li "Estoque" at bounding box center [300, 25] width 87 height 12
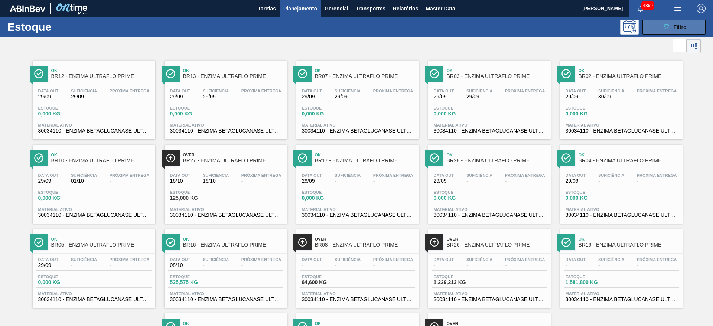
click at [695, 27] on button "089F7B8B-B2A5-4AFE-B5C0-19BA573D28AC Filtro" at bounding box center [673, 27] width 63 height 15
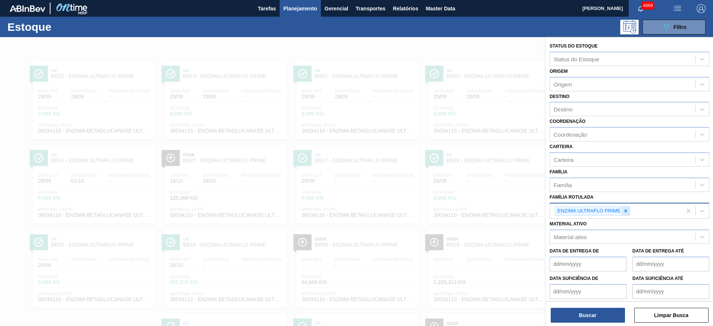
click at [623, 209] on icon at bounding box center [625, 210] width 5 height 5
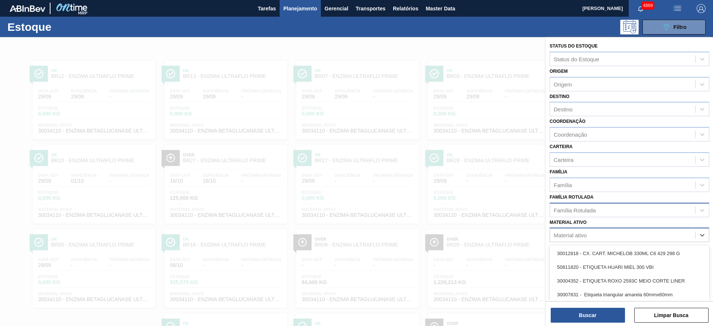
scroll to position [33, 0]
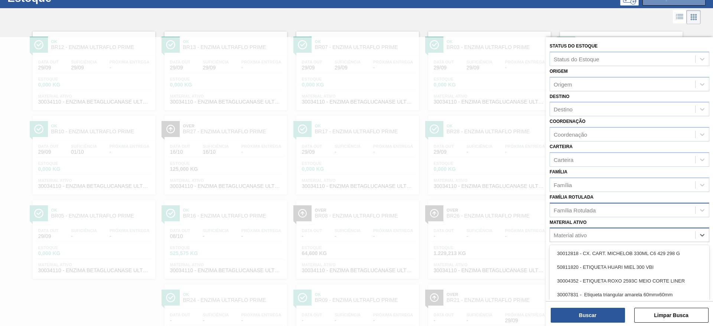
click at [620, 234] on div "Material ativo" at bounding box center [622, 235] width 145 height 11
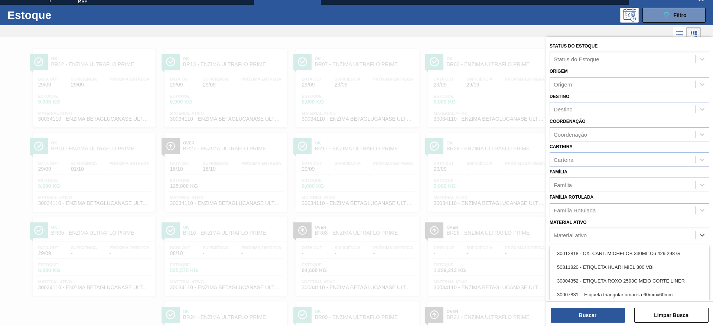
scroll to position [0, 0]
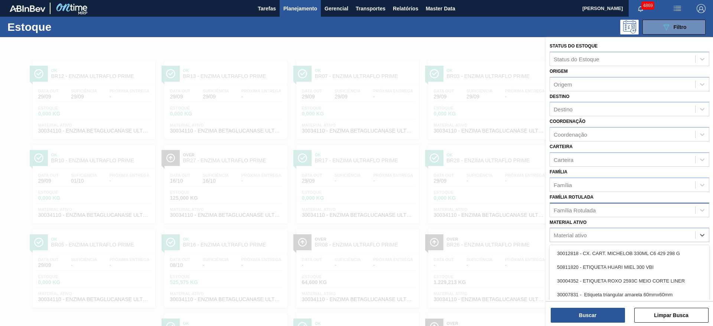
click at [299, 11] on span "Planejamento" at bounding box center [300, 8] width 34 height 9
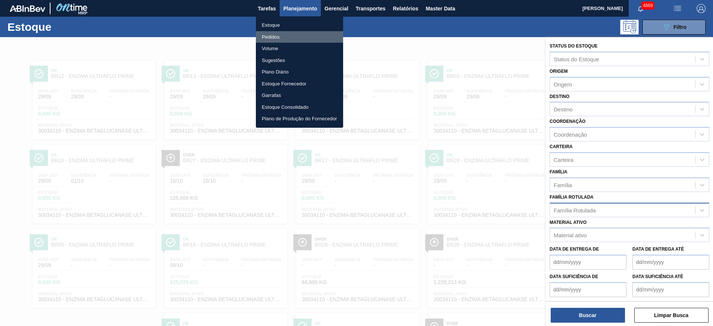
drag, startPoint x: 285, startPoint y: 35, endPoint x: 288, endPoint y: 36, distance: 3.7
click at [285, 36] on li "Pedidos" at bounding box center [299, 37] width 87 height 12
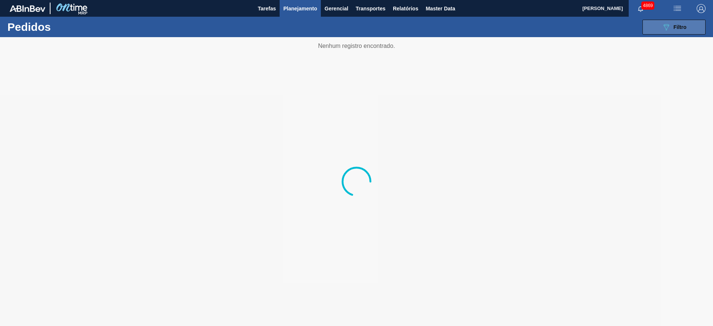
click at [674, 23] on div "089F7B8B-B2A5-4AFE-B5C0-19BA573D28AC Filtro" at bounding box center [674, 27] width 25 height 9
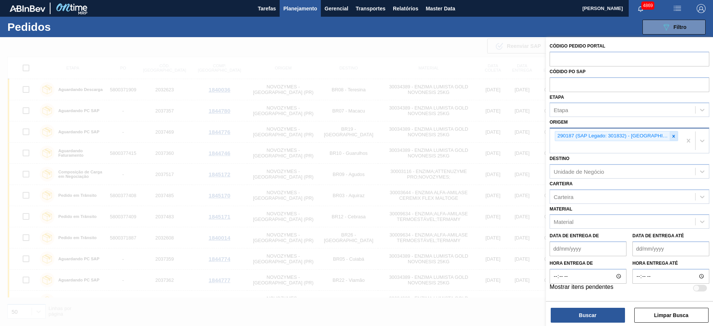
click at [673, 136] on icon at bounding box center [673, 136] width 3 height 3
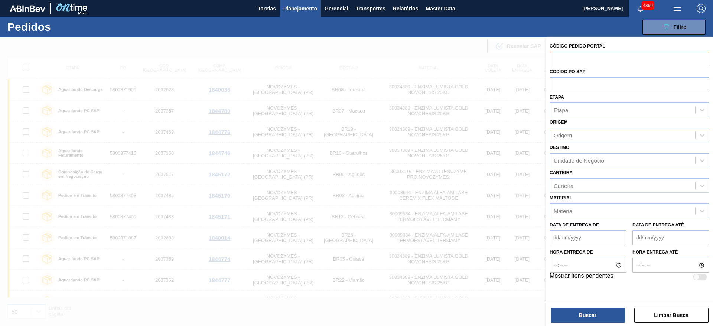
click at [603, 54] on input "text" at bounding box center [629, 59] width 160 height 14
paste input "2038691"
type input "2038691"
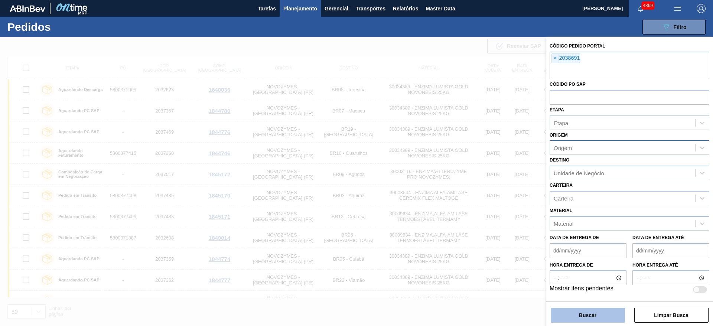
click at [581, 321] on button "Buscar" at bounding box center [588, 315] width 74 height 15
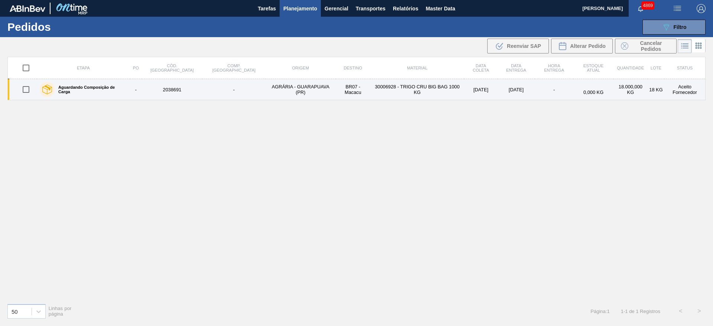
click at [265, 85] on td "AGRÁRIA - GUARAPUAVA (PR)" at bounding box center [300, 89] width 70 height 21
click at [265, 95] on td "AGRÁRIA - GUARAPUAVA (PR)" at bounding box center [300, 89] width 70 height 21
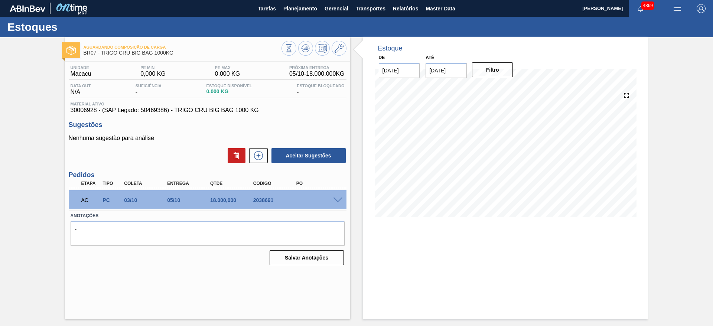
click at [337, 198] on span at bounding box center [337, 201] width 9 height 6
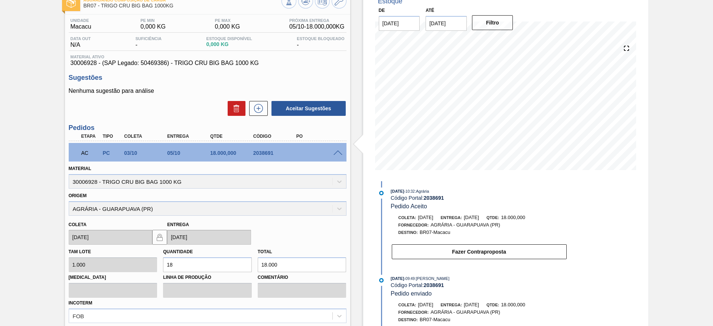
scroll to position [111, 0]
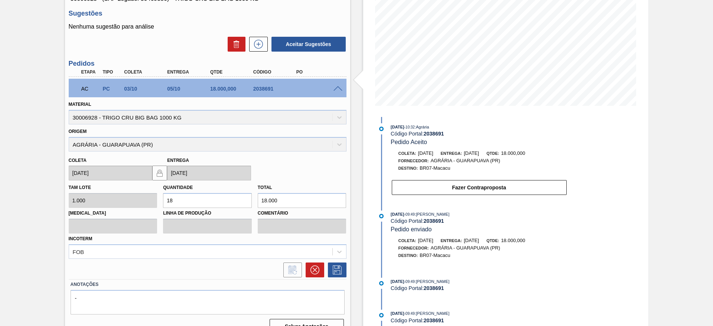
click at [279, 86] on div "2038691" at bounding box center [275, 89] width 48 height 6
click at [268, 86] on div "2038691" at bounding box center [275, 89] width 48 height 6
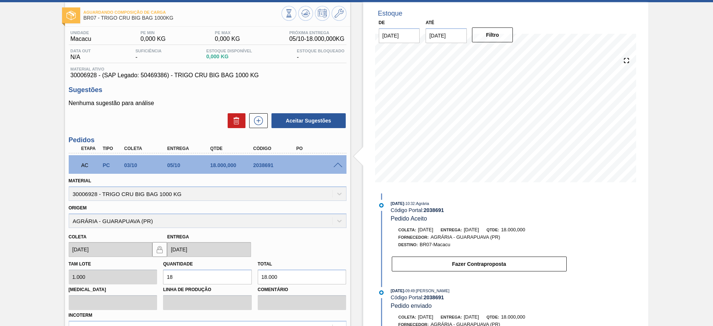
scroll to position [0, 0]
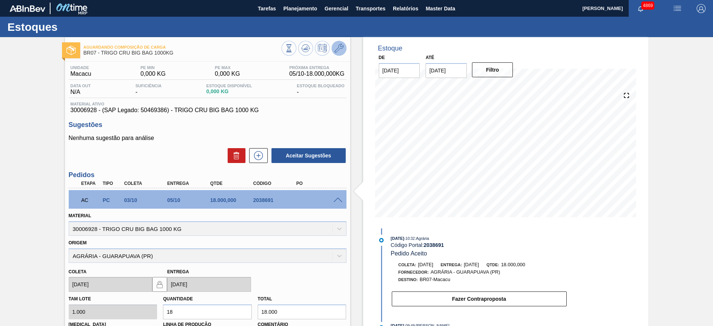
click at [338, 49] on icon at bounding box center [338, 48] width 9 height 9
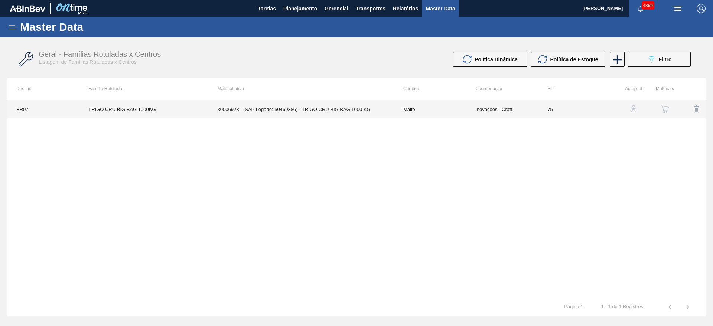
click at [474, 114] on td "Inovações - Craft" at bounding box center [502, 109] width 72 height 19
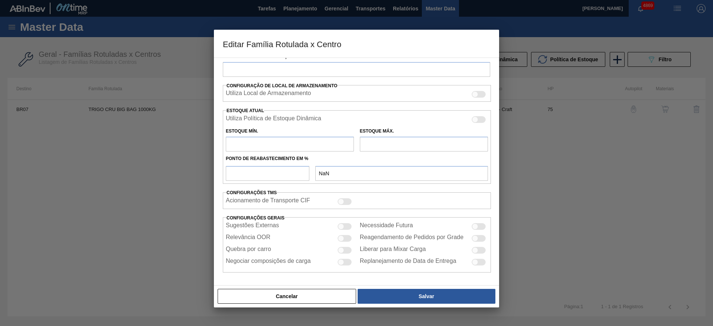
type input "Malte"
type input "TRIGO CRU BIG BAG 1000KG"
type input "BR07 - Macacu"
type input "75"
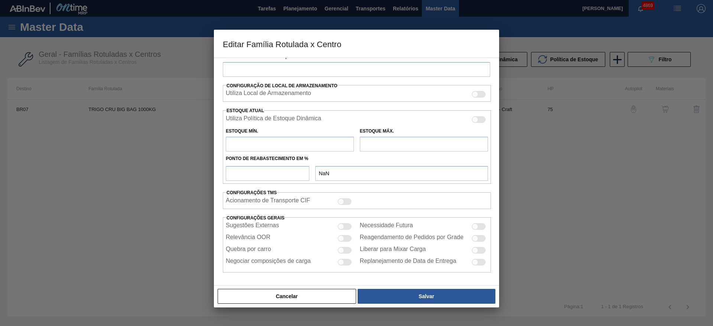
type input "0"
type input "100"
type input "0,000"
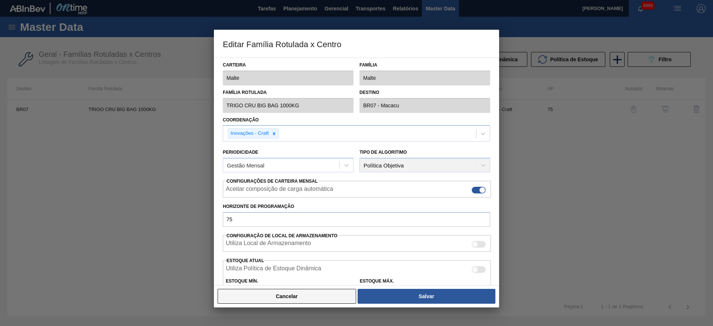
click at [331, 294] on button "Cancelar" at bounding box center [287, 296] width 138 height 15
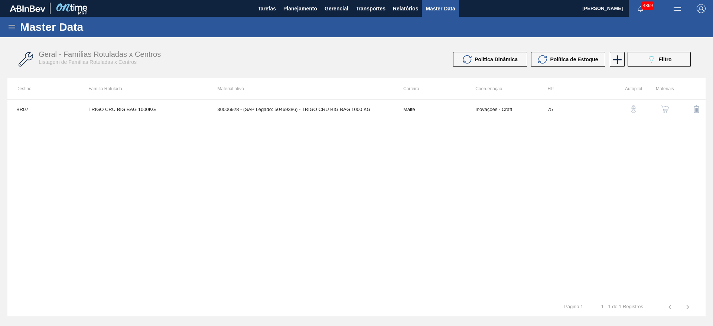
click at [668, 111] on img "button" at bounding box center [664, 108] width 7 height 7
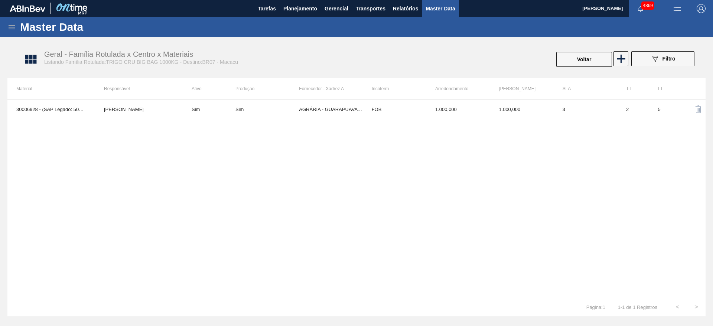
click at [306, 120] on div "30006928 - (SAP Legado: 50469386) - TRIGO CRU BIG BAG 1000 KG JULIA SILVA DE AL…" at bounding box center [356, 198] width 698 height 198
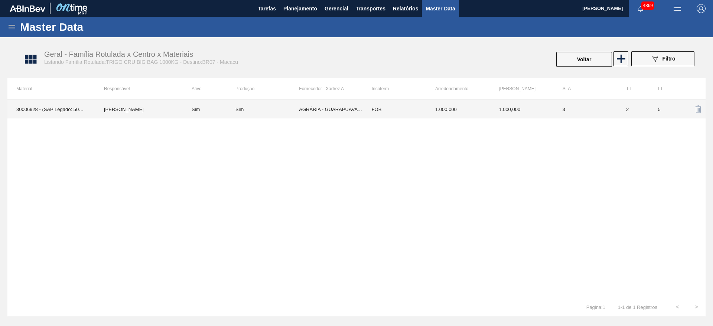
click at [305, 114] on td "AGRÁRIA - GUARAPUAVA (PR)" at bounding box center [330, 109] width 63 height 19
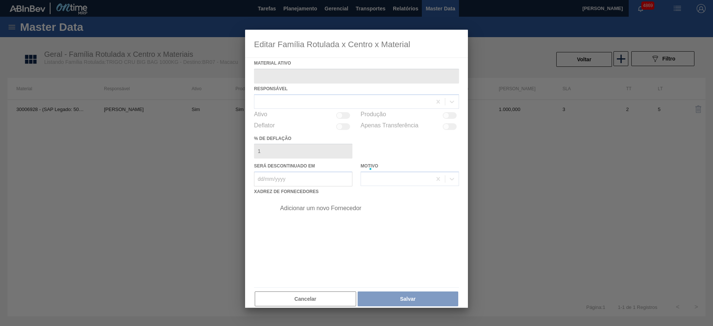
type ativo "30006928 - (SAP Legado: 50469386) - TRIGO CRU BIG BAG 1000 KG"
checkbox input "true"
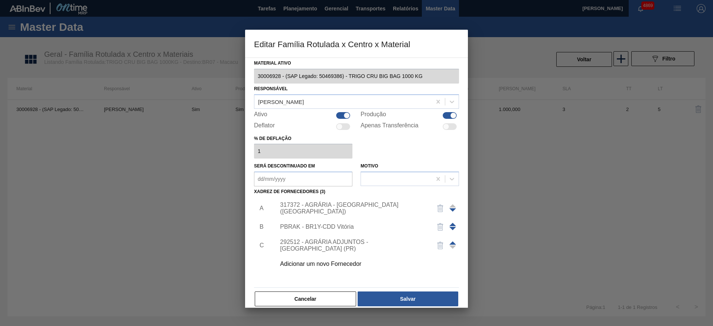
click at [346, 207] on div "317372 - AGRÁRIA - GUARAPUAVA (PR)" at bounding box center [353, 208] width 146 height 13
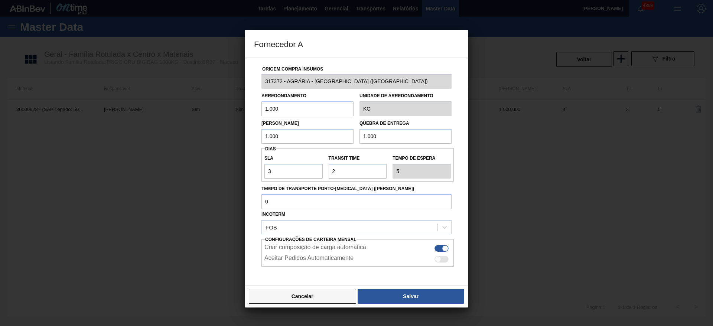
click at [325, 294] on button "Cancelar" at bounding box center [302, 296] width 107 height 15
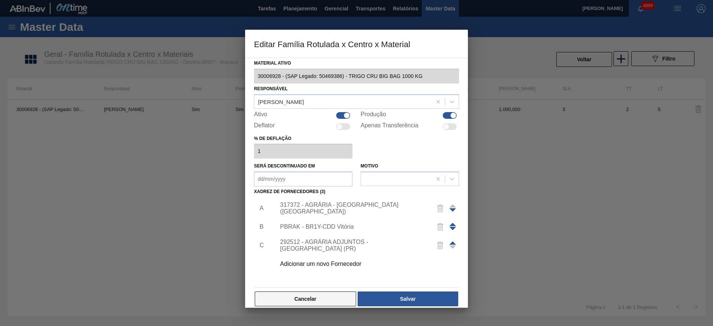
click at [281, 295] on button "Cancelar" at bounding box center [305, 298] width 101 height 15
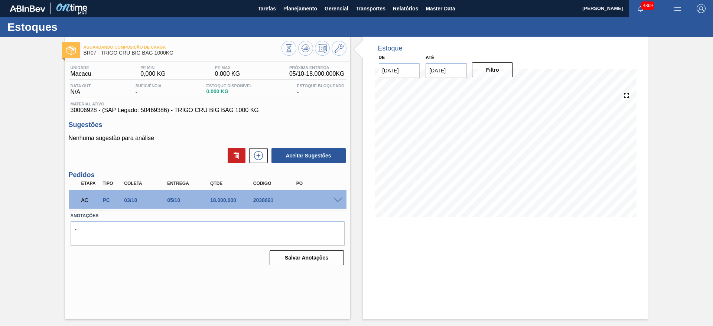
click at [334, 200] on span at bounding box center [337, 201] width 9 height 6
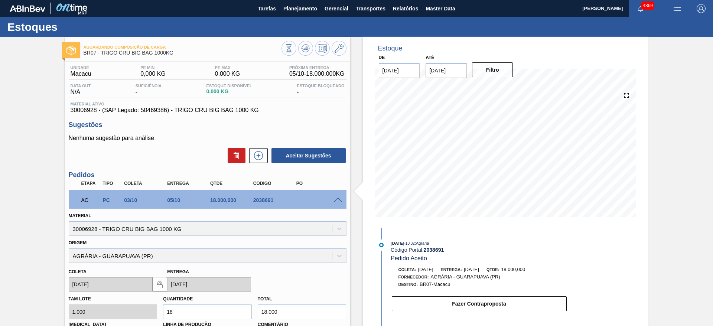
click at [298, 274] on div "Coleta 03/10/2025 Entrega 05/10/2025" at bounding box center [208, 277] width 284 height 29
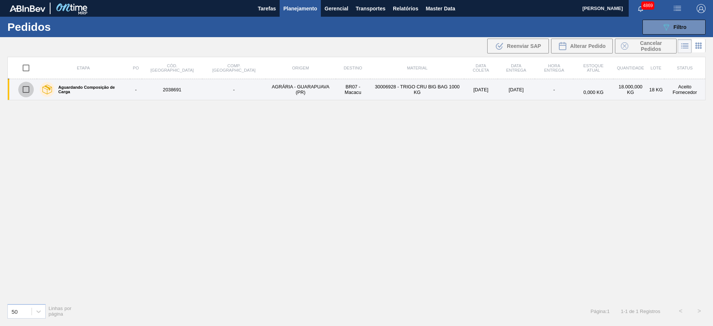
click at [28, 87] on input "checkbox" at bounding box center [26, 90] width 16 height 16
checkbox input "true"
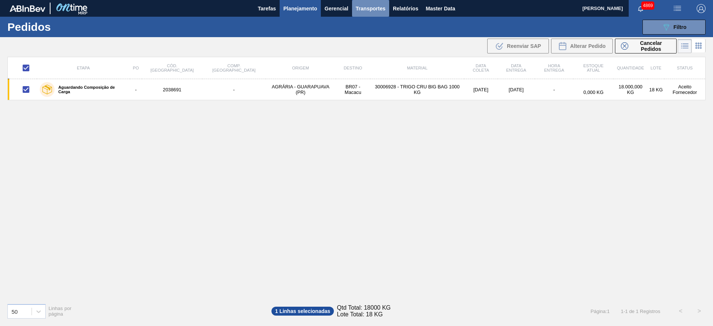
click at [380, 10] on span "Transportes" at bounding box center [371, 8] width 30 height 9
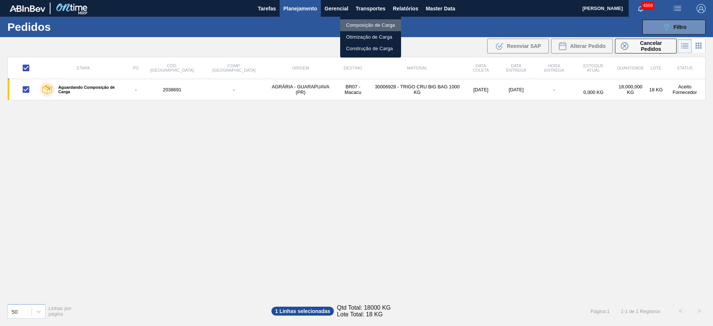
click at [362, 24] on li "Composição de Carga" at bounding box center [370, 25] width 61 height 12
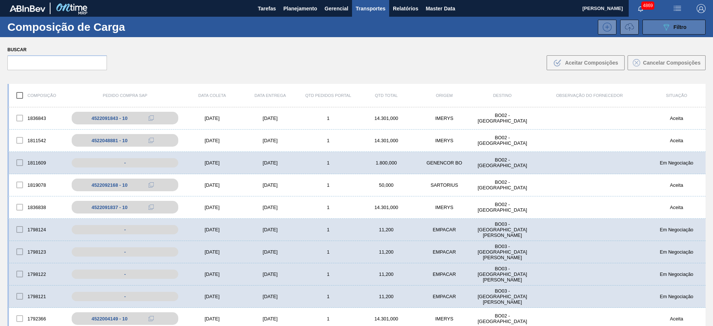
click at [667, 31] on icon "089F7B8B-B2A5-4AFE-B5C0-19BA573D28AC" at bounding box center [666, 27] width 9 height 9
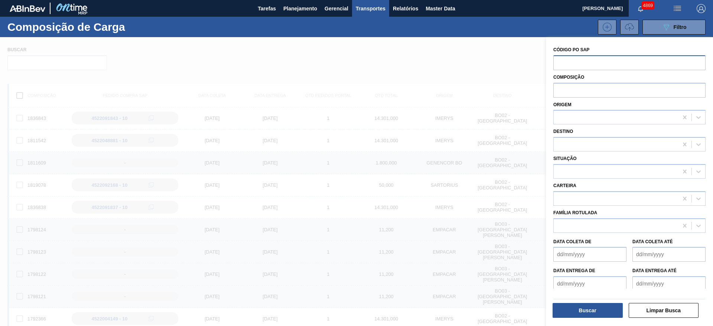
click at [616, 58] on input "text" at bounding box center [629, 62] width 152 height 14
paste input "2038691"
type input "2038691"
click at [606, 308] on button "Buscar" at bounding box center [587, 310] width 70 height 15
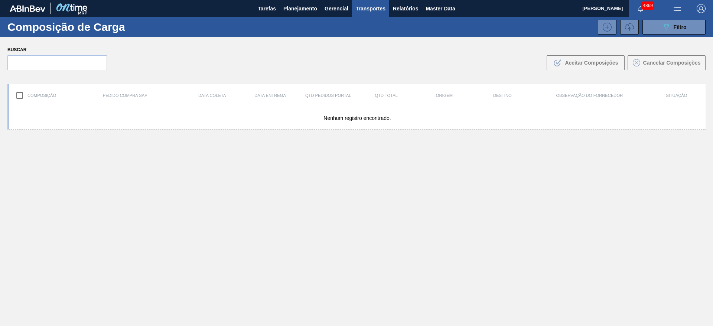
click at [365, 2] on button "Transportes" at bounding box center [370, 8] width 37 height 17
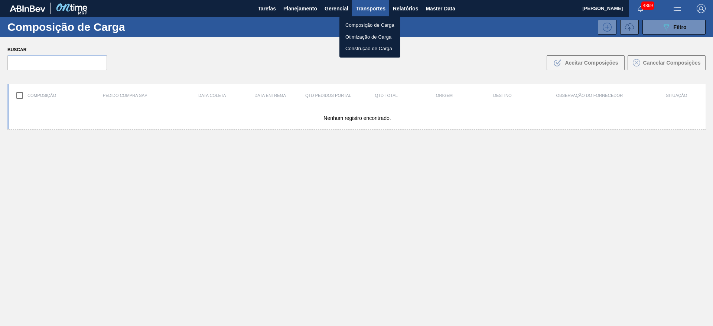
click at [352, 50] on li "Construção de Carga" at bounding box center [369, 49] width 61 height 12
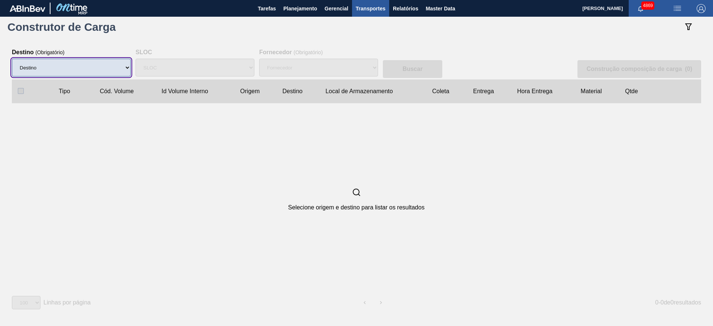
click at [120, 69] on select "Destino AR01 - Acheral AR03 - Corrientes AR07 - Mendoza AR08 - Quilmes AR11 - Z…" at bounding box center [71, 68] width 119 height 18
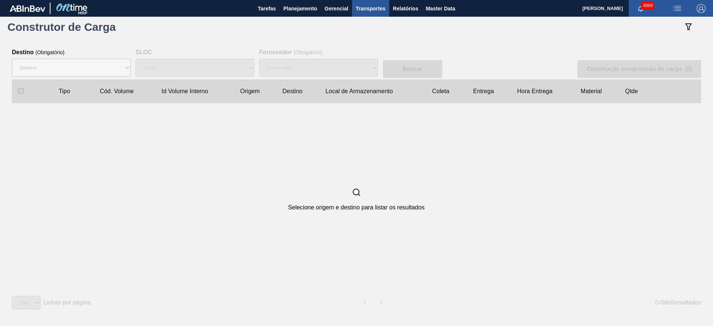
click at [350, 117] on div "Selecione origem e destino para listar os resultados" at bounding box center [356, 199] width 689 height 192
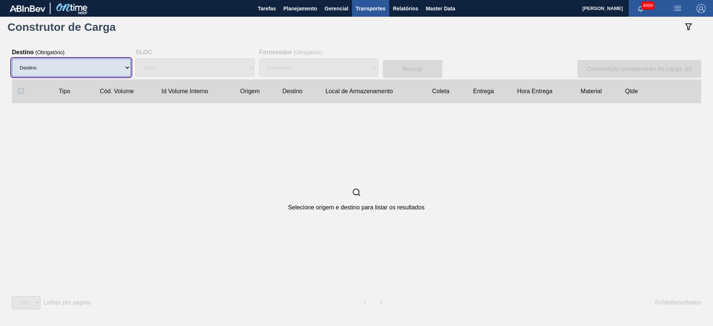
click at [125, 67] on select "Destino AR01 - Acheral AR03 - Corrientes AR07 - Mendoza AR08 - Quilmes AR11 - Z…" at bounding box center [71, 68] width 119 height 18
click at [110, 65] on select "Destino AR01 - Acheral AR03 - Corrientes AR07 - Mendoza AR08 - Quilmes AR11 - Z…" at bounding box center [71, 68] width 119 height 18
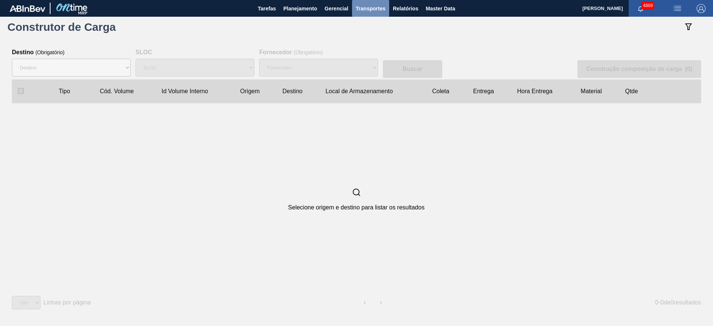
click at [373, 9] on span "Transportes" at bounding box center [371, 8] width 30 height 9
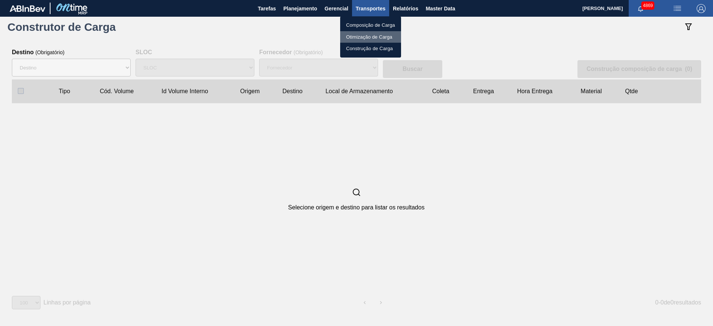
click at [0, 0] on li "Otimização de Carga" at bounding box center [0, 0] width 0 height 0
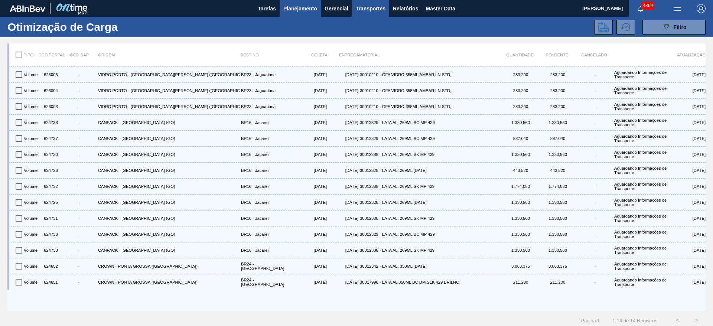
click at [289, 10] on span "Planejamento" at bounding box center [300, 8] width 34 height 9
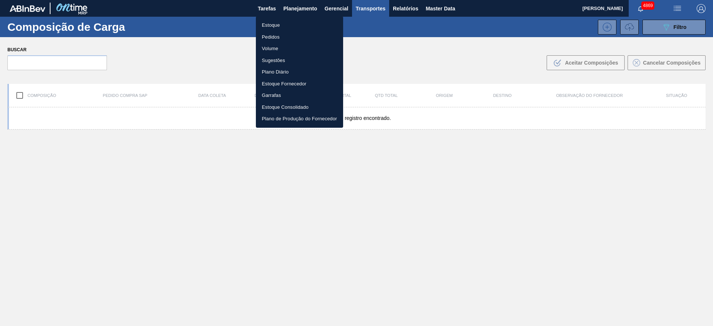
click at [53, 193] on div at bounding box center [356, 163] width 713 height 326
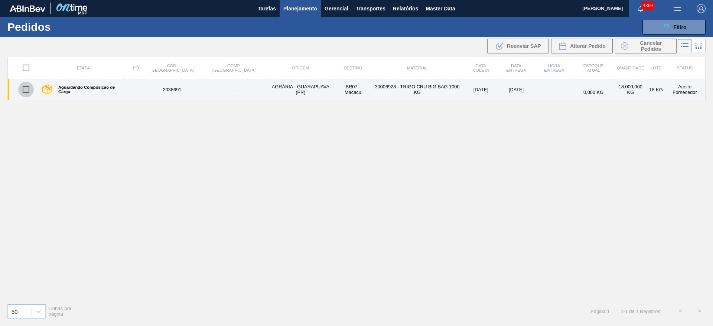
click at [27, 88] on input "checkbox" at bounding box center [26, 90] width 16 height 16
checkbox input "true"
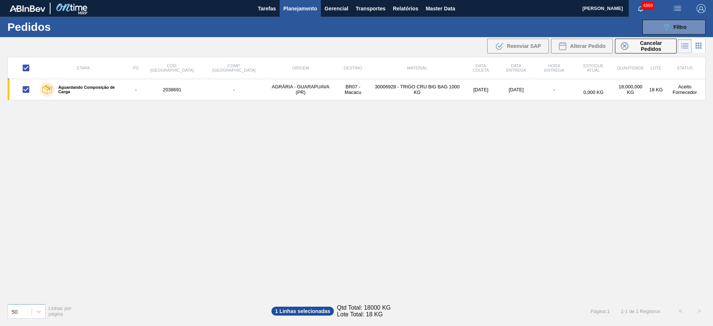
click at [305, 311] on span "1 Linhas selecionadas" at bounding box center [302, 311] width 63 height 9
click at [699, 44] on icon at bounding box center [698, 43] width 1 height 1
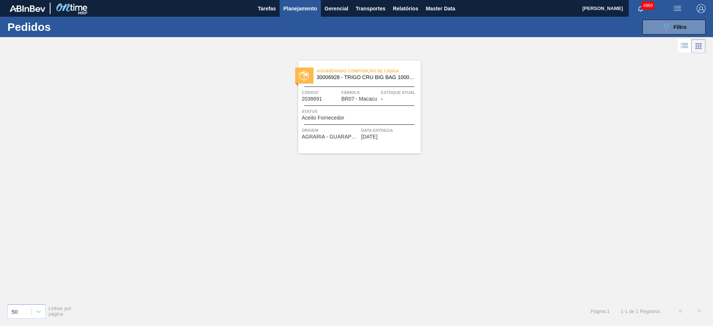
click at [680, 42] on li at bounding box center [685, 45] width 14 height 13
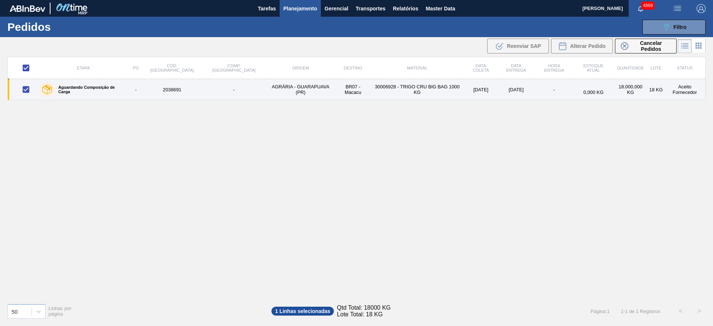
click at [177, 91] on td "2038691" at bounding box center [172, 89] width 61 height 21
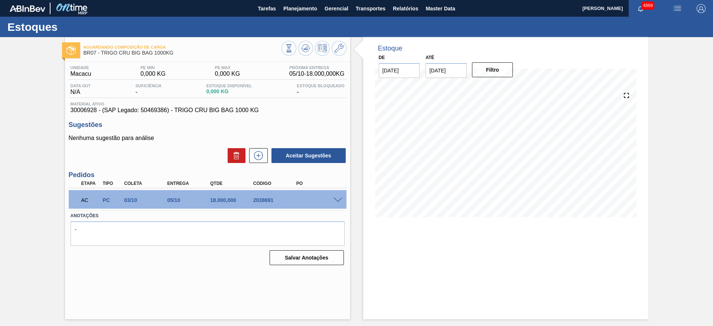
click at [332, 200] on div at bounding box center [339, 200] width 15 height 6
click at [336, 199] on span at bounding box center [337, 201] width 9 height 6
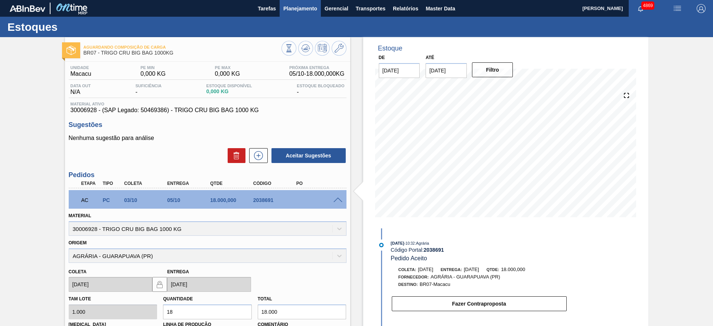
click at [307, 4] on span "Planejamento" at bounding box center [300, 8] width 34 height 9
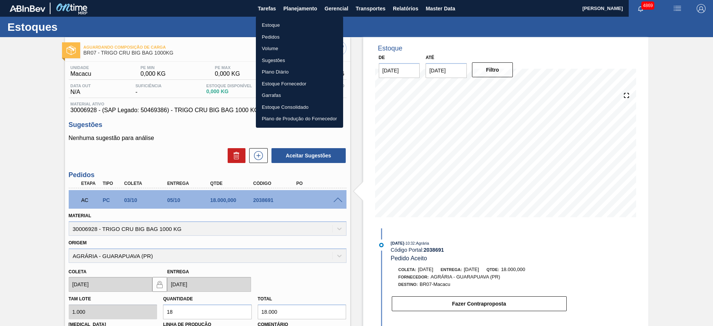
click at [291, 22] on li "Estoque" at bounding box center [299, 25] width 87 height 12
